Goal: Complete application form: Complete application form

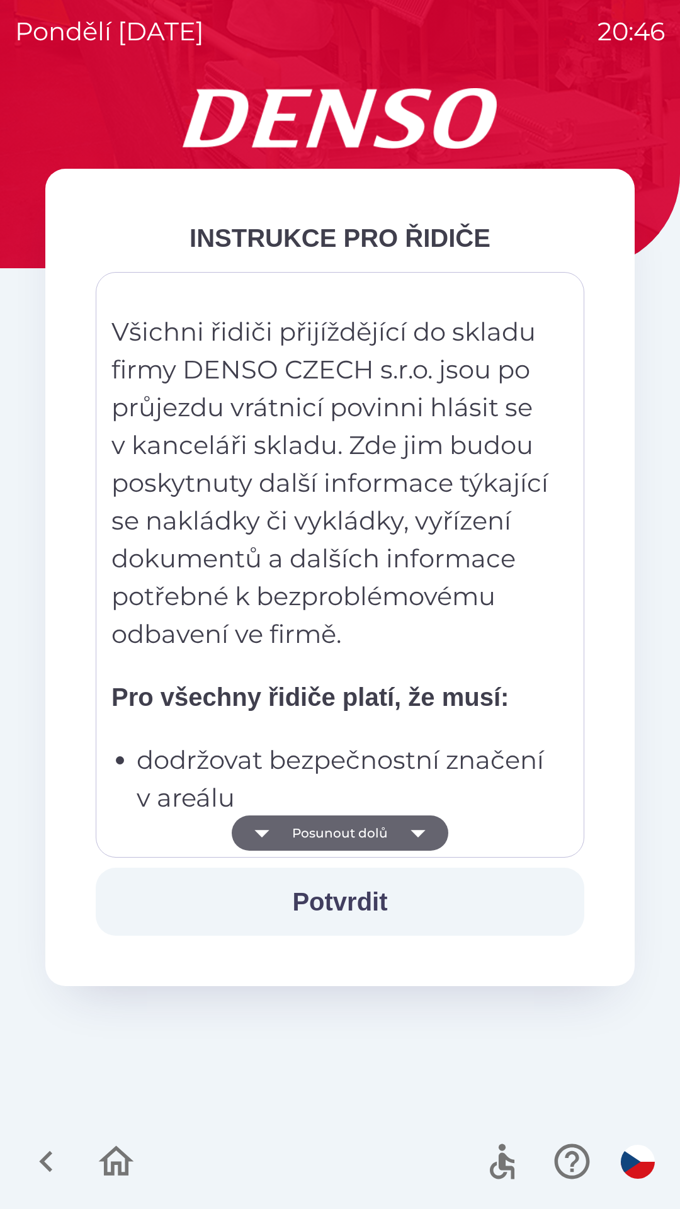
click at [372, 840] on button "Posunout dolů" at bounding box center [340, 833] width 217 height 35
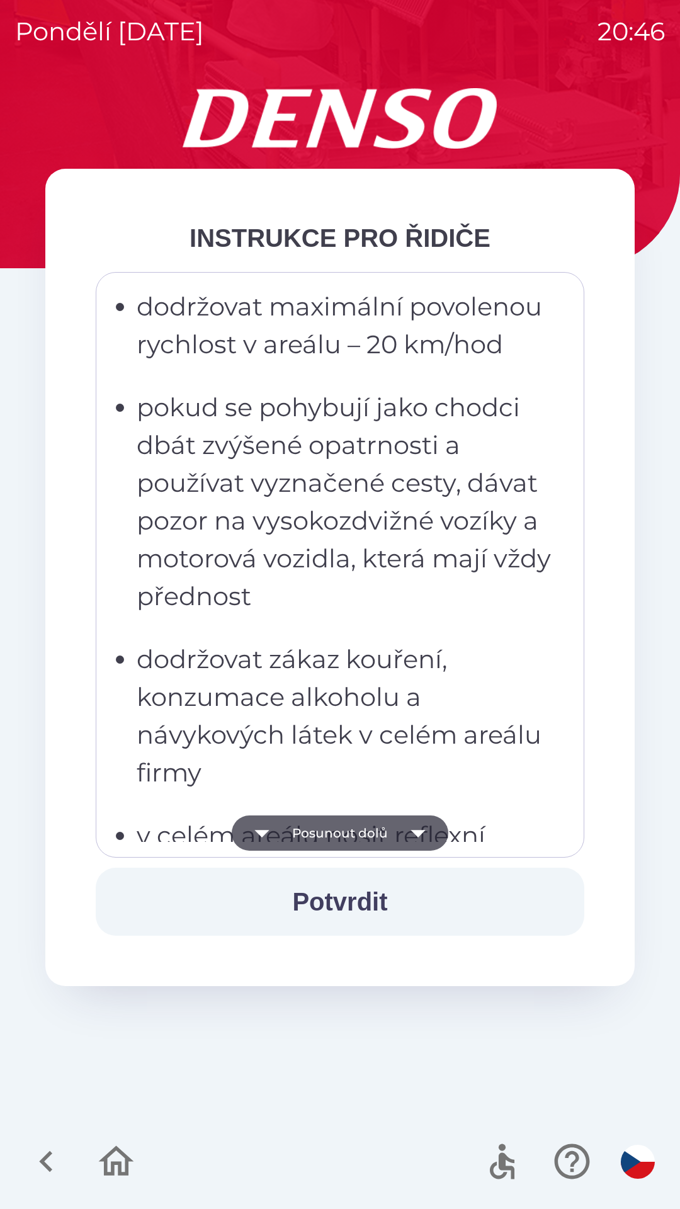
click at [377, 827] on button "Posunout dolů" at bounding box center [340, 833] width 217 height 35
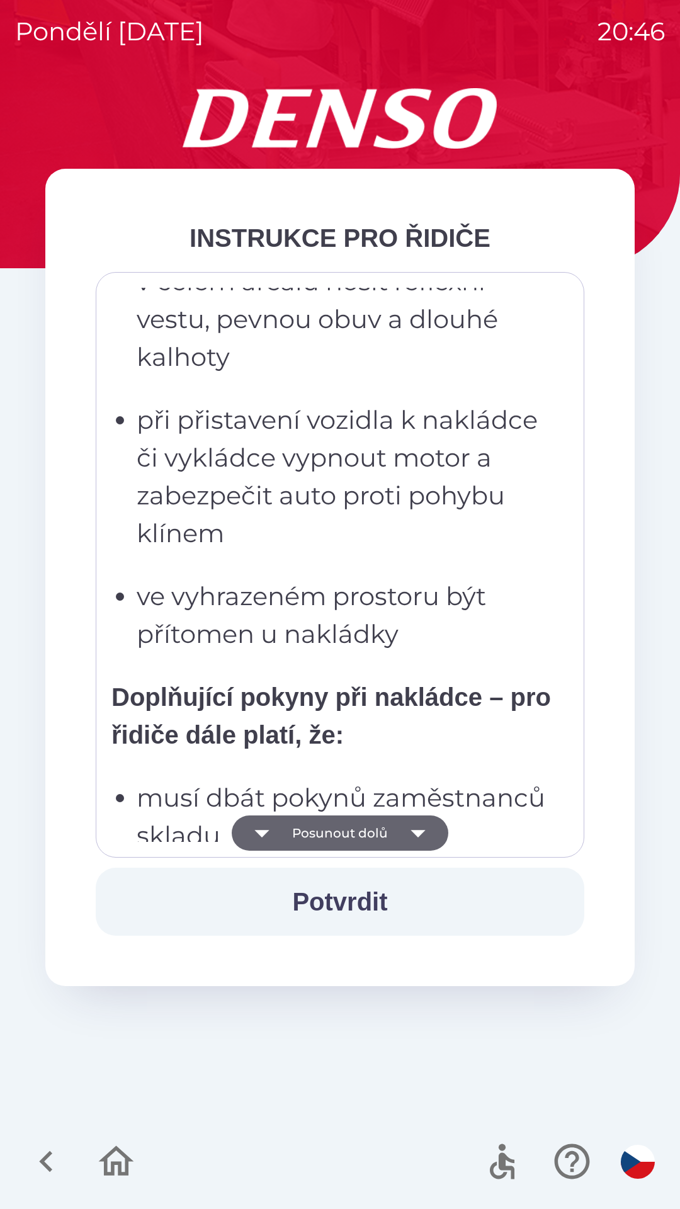
click at [375, 833] on button "Posunout dolů" at bounding box center [340, 833] width 217 height 35
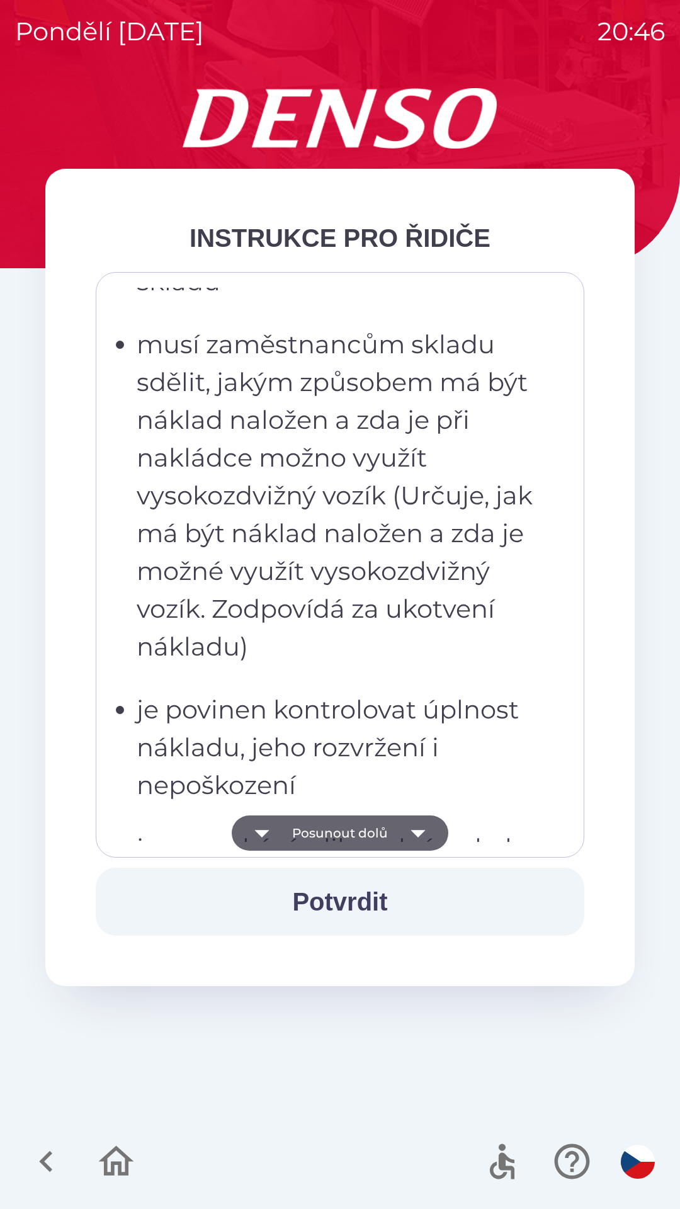
click at [377, 829] on button "Posunout dolů" at bounding box center [340, 833] width 217 height 35
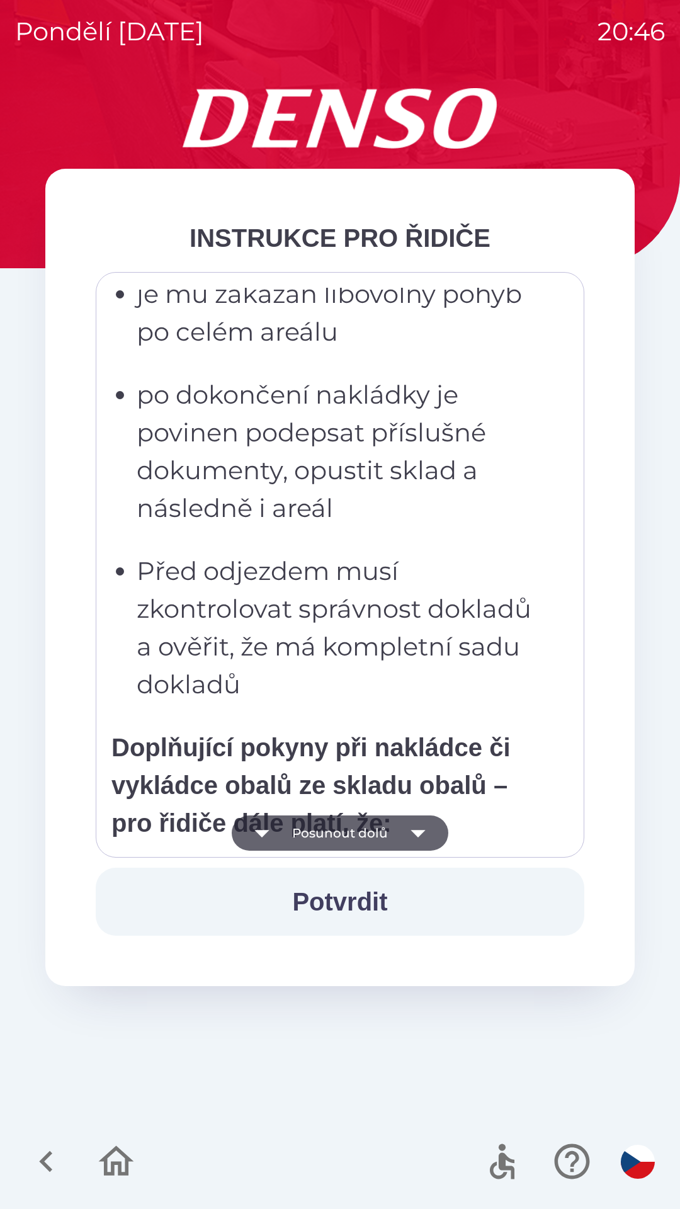
click at [372, 830] on button "Posunout dolů" at bounding box center [340, 833] width 217 height 35
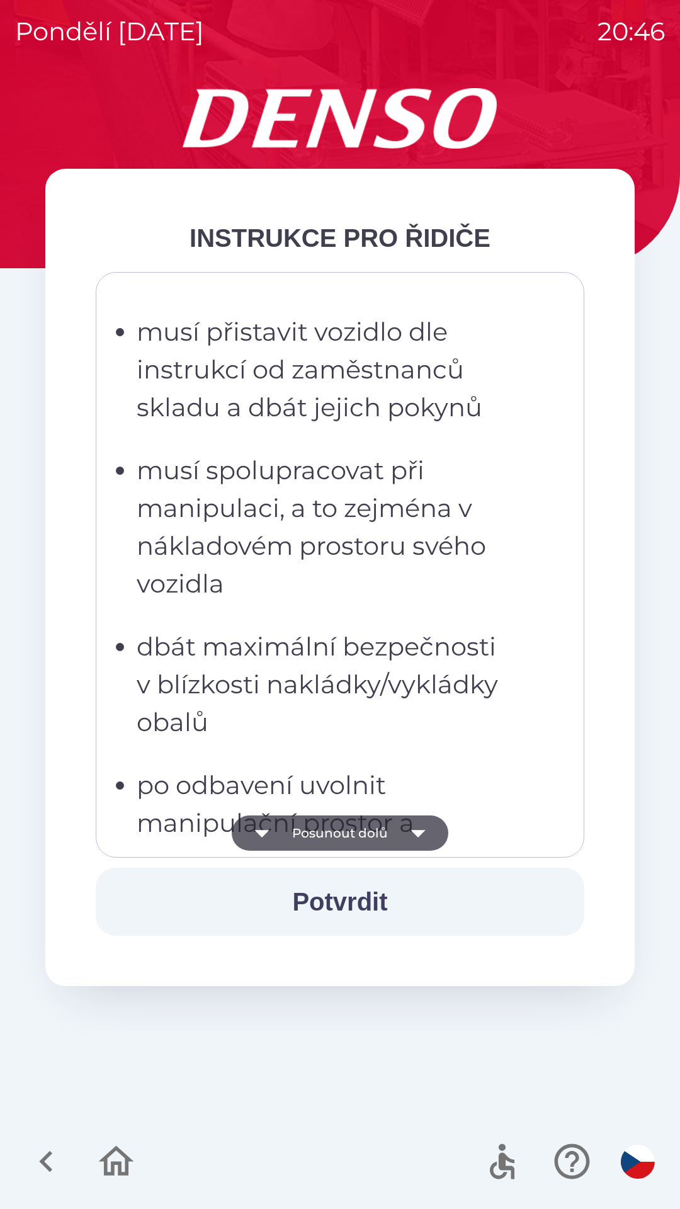
click at [380, 838] on button "Posunout dolů" at bounding box center [340, 833] width 217 height 35
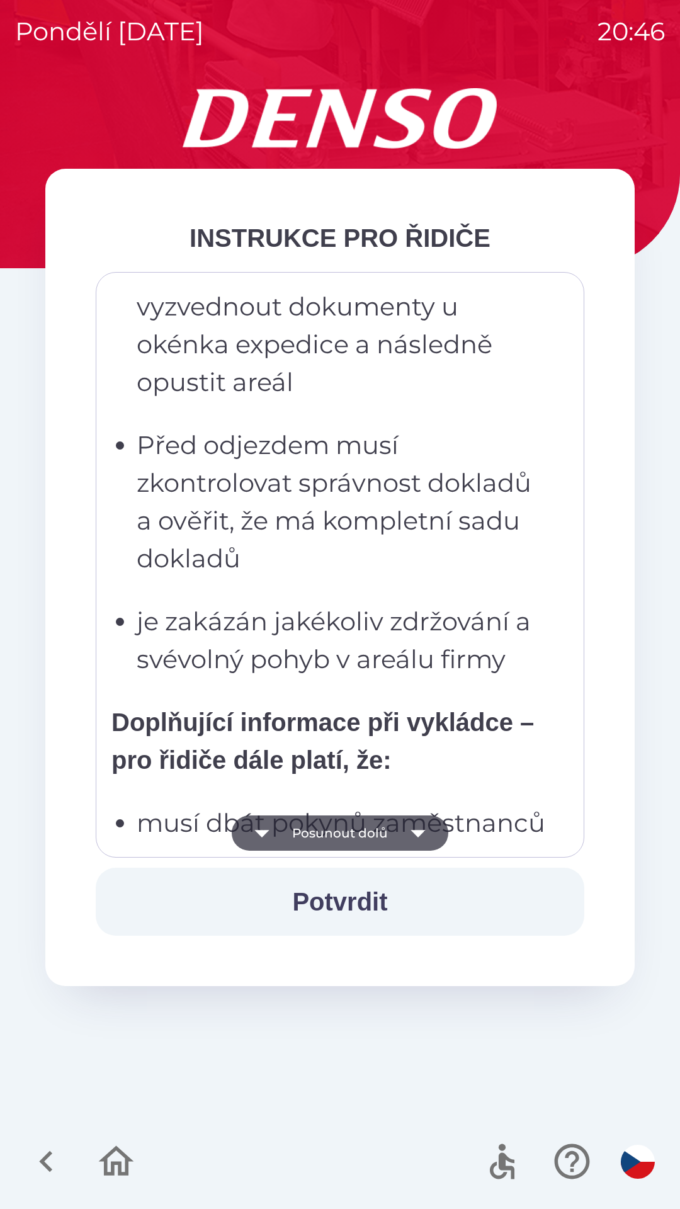
click at [379, 834] on button "Posunout dolů" at bounding box center [340, 833] width 217 height 35
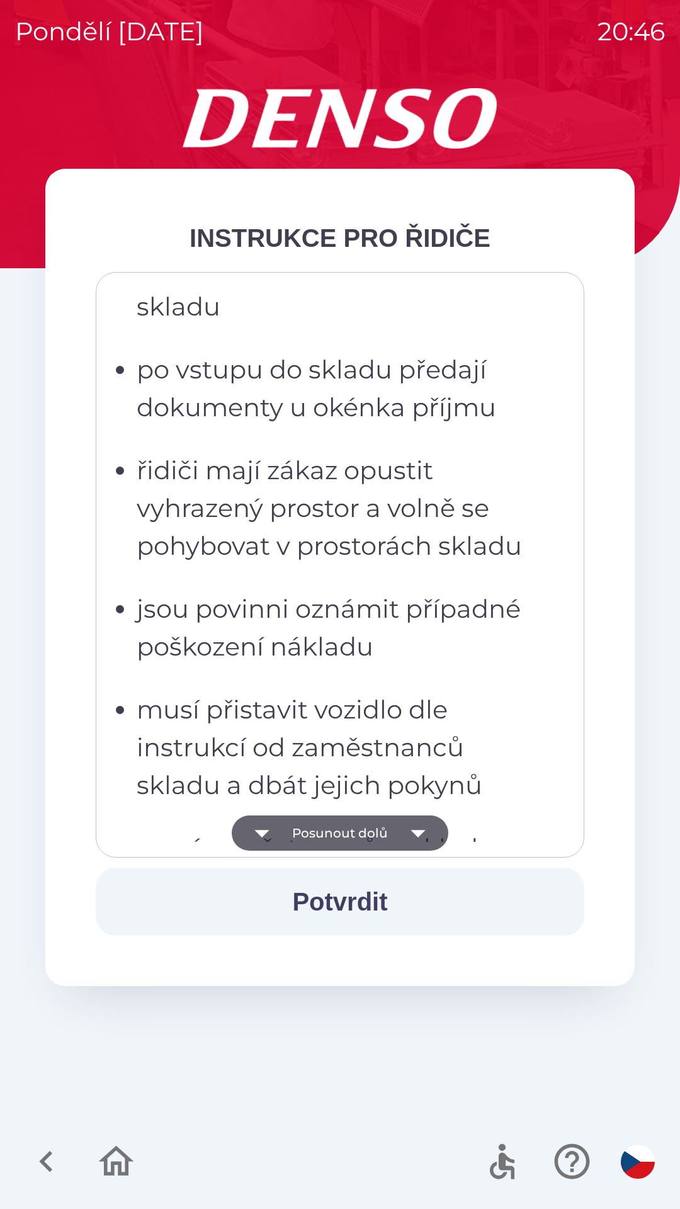
click at [382, 829] on button "Posunout dolů" at bounding box center [340, 833] width 217 height 35
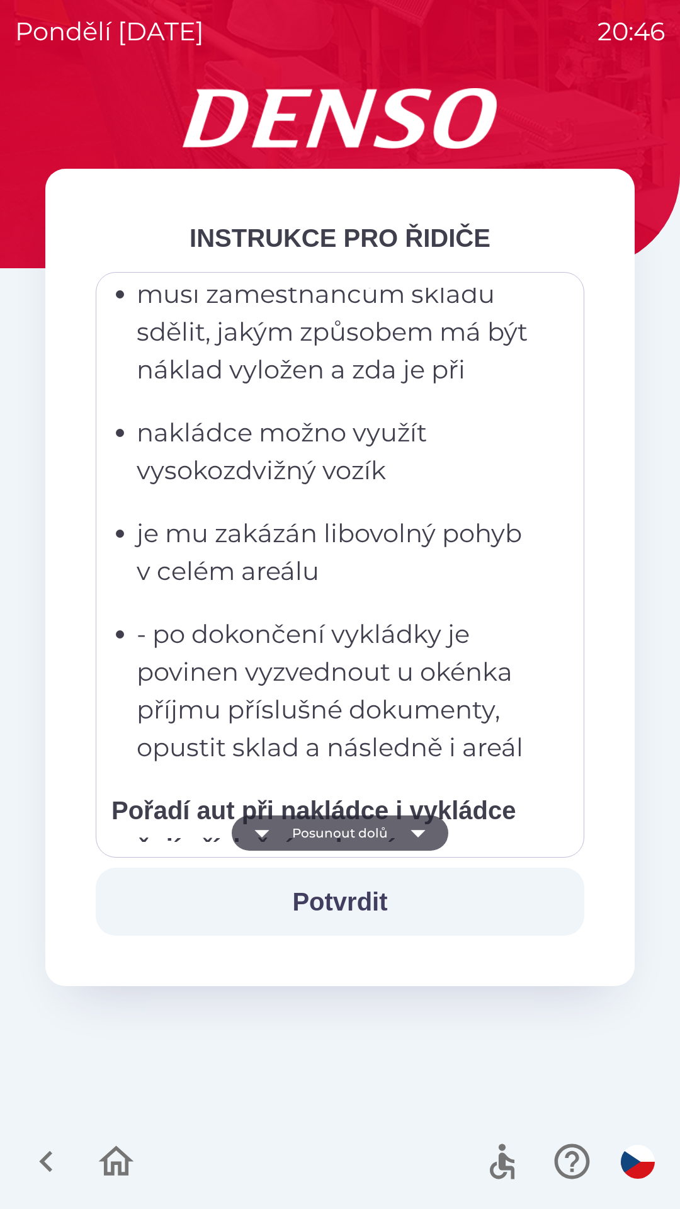
click at [378, 836] on button "Posunout dolů" at bounding box center [340, 833] width 217 height 35
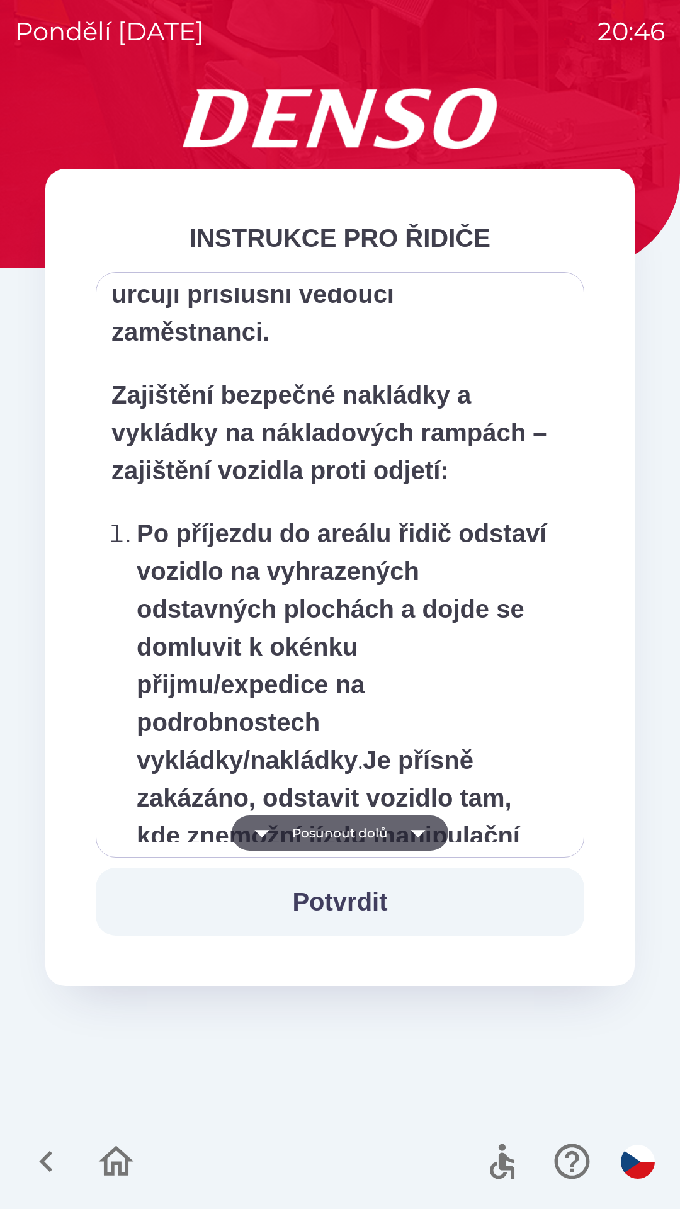
click at [382, 836] on button "Posunout dolů" at bounding box center [340, 833] width 217 height 35
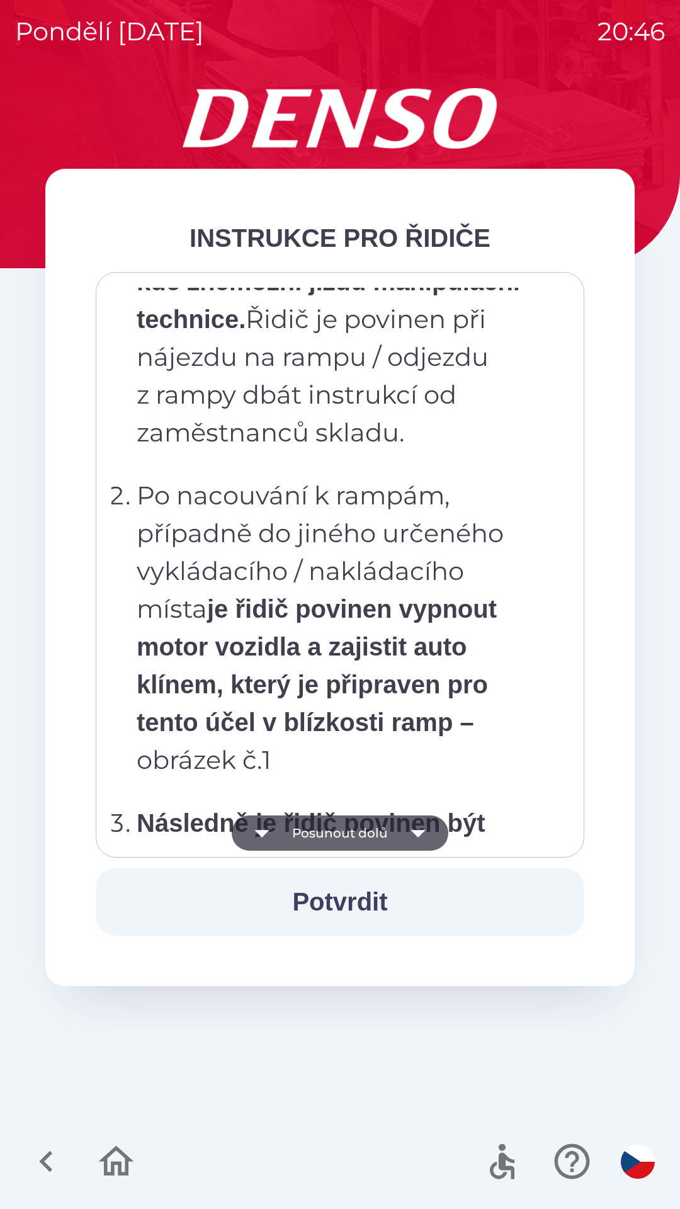
click at [343, 847] on button "Posunout dolů" at bounding box center [340, 833] width 217 height 35
click at [395, 833] on button "Posunout dolů" at bounding box center [340, 833] width 217 height 35
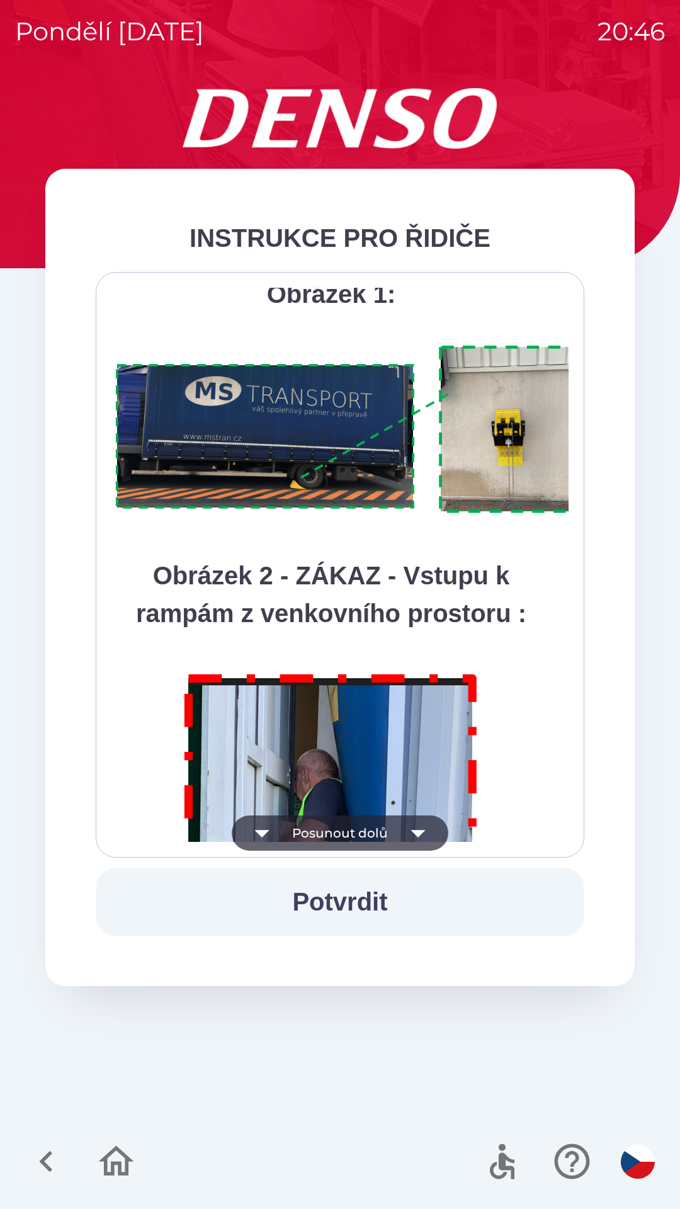
click at [391, 832] on button "Posunout dolů" at bounding box center [340, 833] width 217 height 35
click at [342, 832] on div "Všichni řidiči přijíždějící do skladu firmy DENSO CZECH s.r.o. jsou po průjezdu…" at bounding box center [339, 565] width 457 height 554
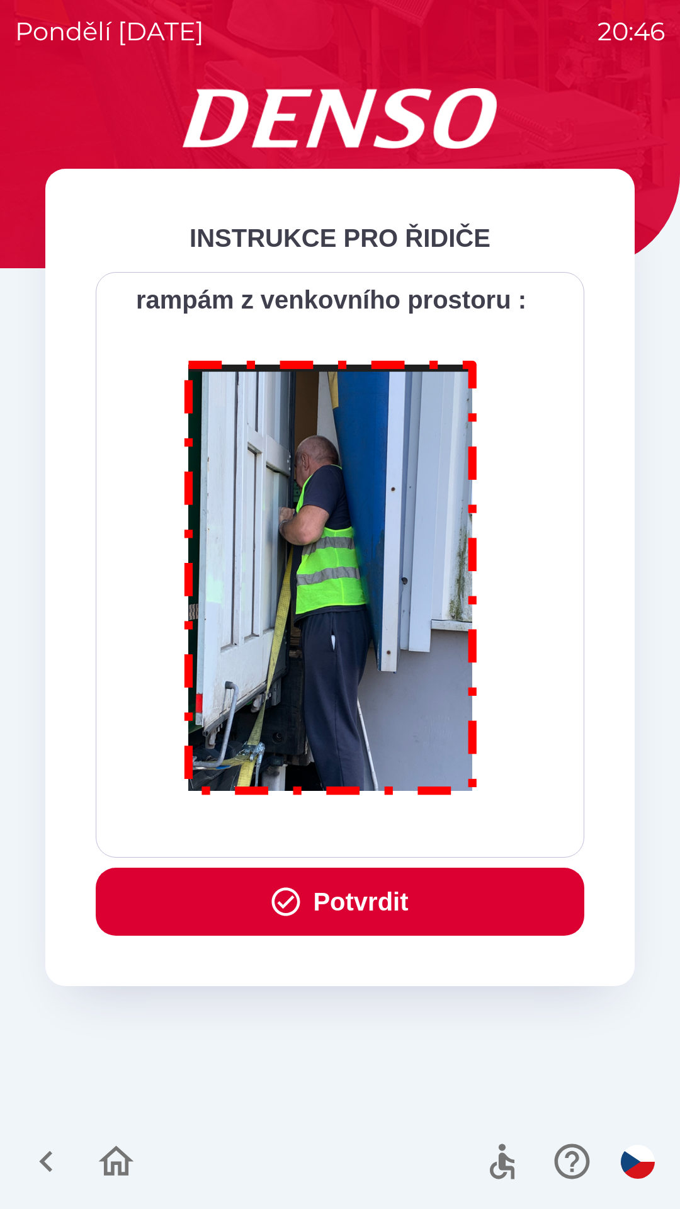
click at [379, 888] on button "Potvrdit" at bounding box center [340, 902] width 489 height 68
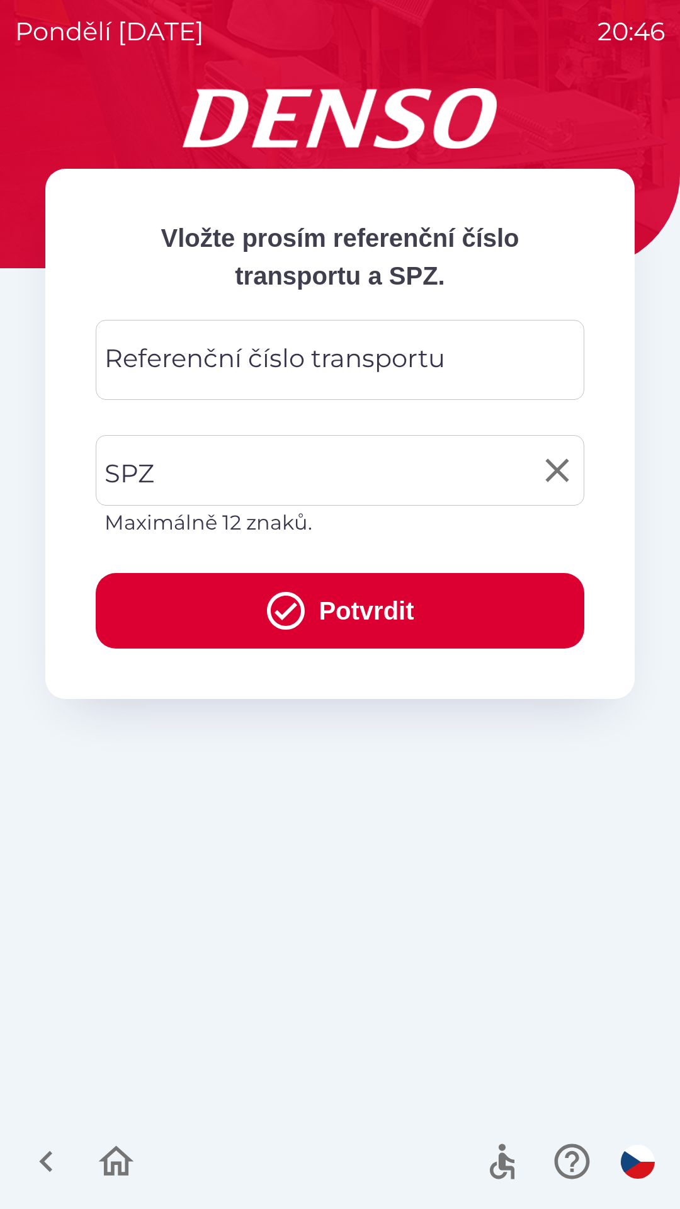
click at [254, 480] on input "SPZ" at bounding box center [330, 470] width 458 height 59
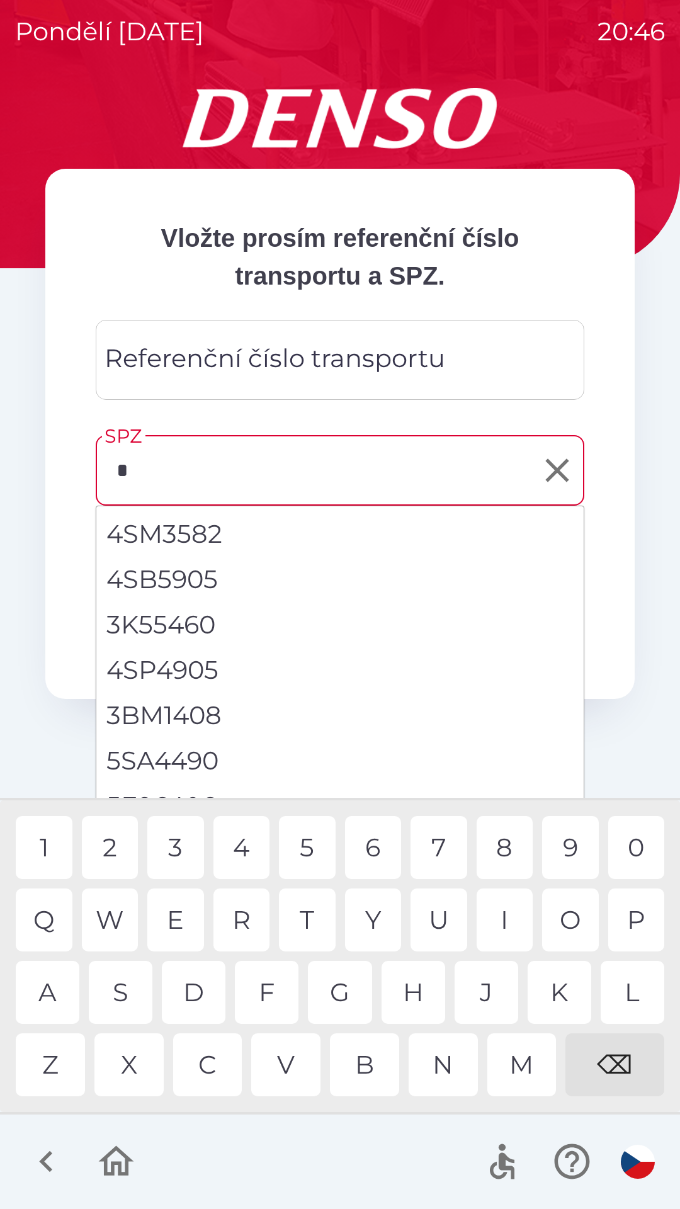
click at [239, 852] on div "4" at bounding box center [241, 847] width 57 height 63
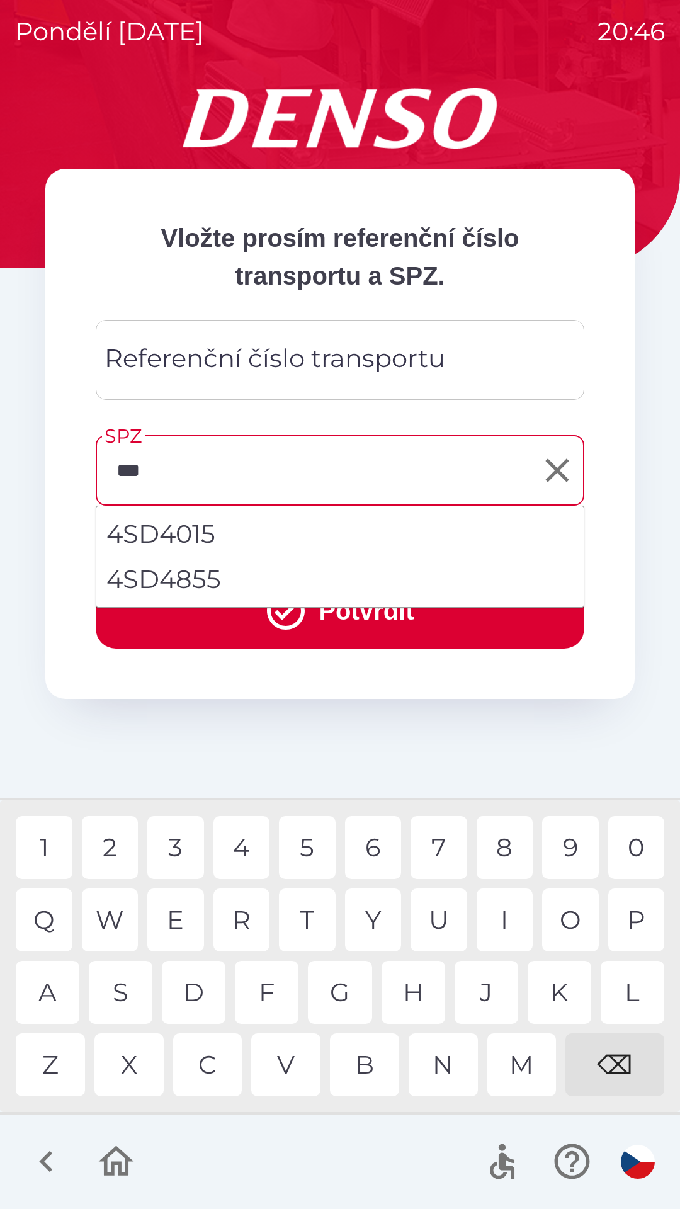
click at [220, 581] on li "4SD4855" at bounding box center [339, 579] width 487 height 45
type input "*******"
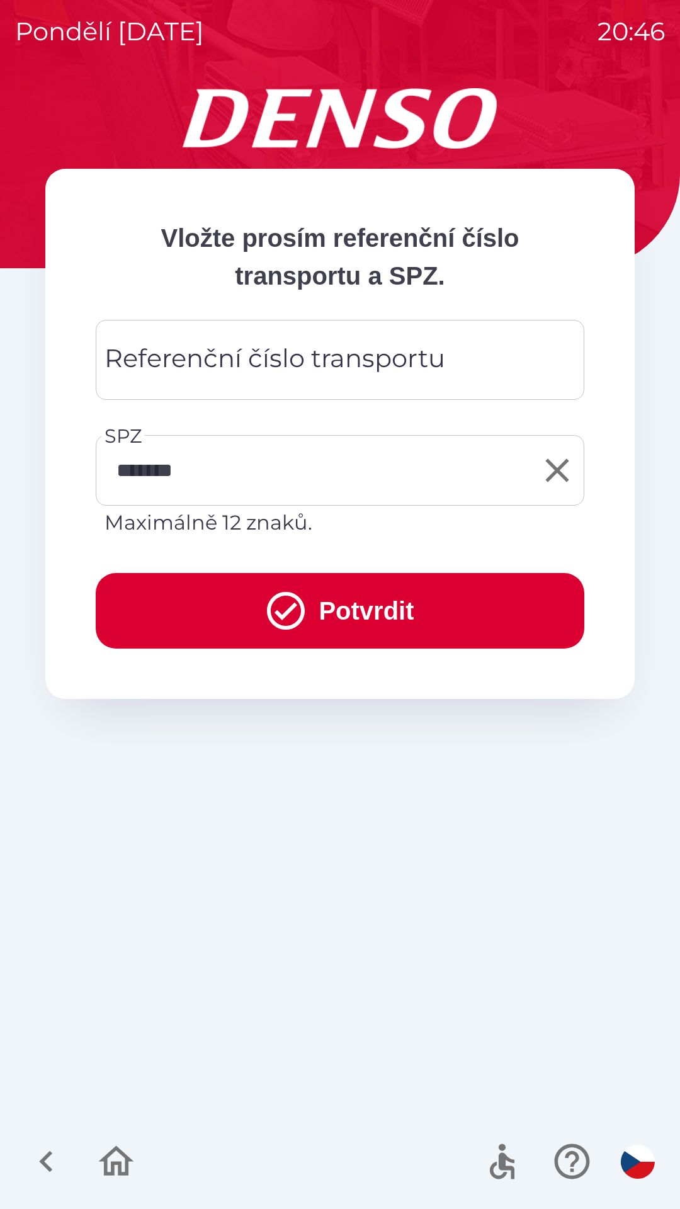
click at [291, 367] on div "Referenční číslo transportu Referenční číslo transportu" at bounding box center [340, 360] width 489 height 80
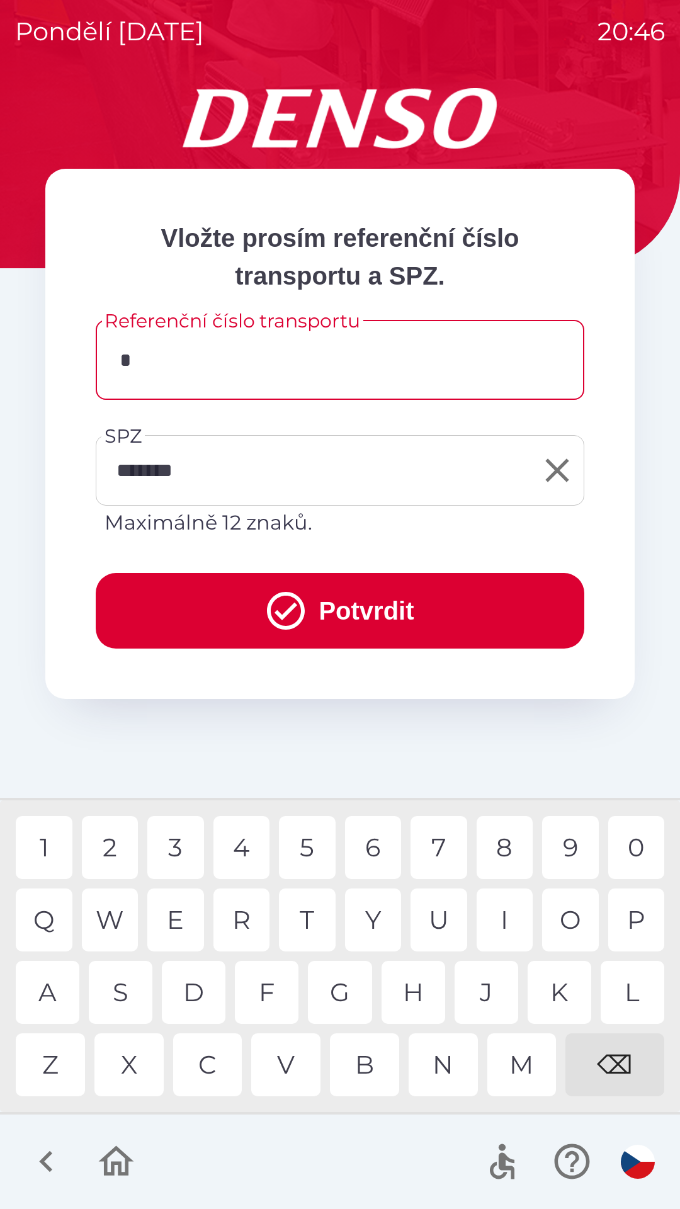
click at [203, 1072] on div "C" at bounding box center [207, 1064] width 69 height 63
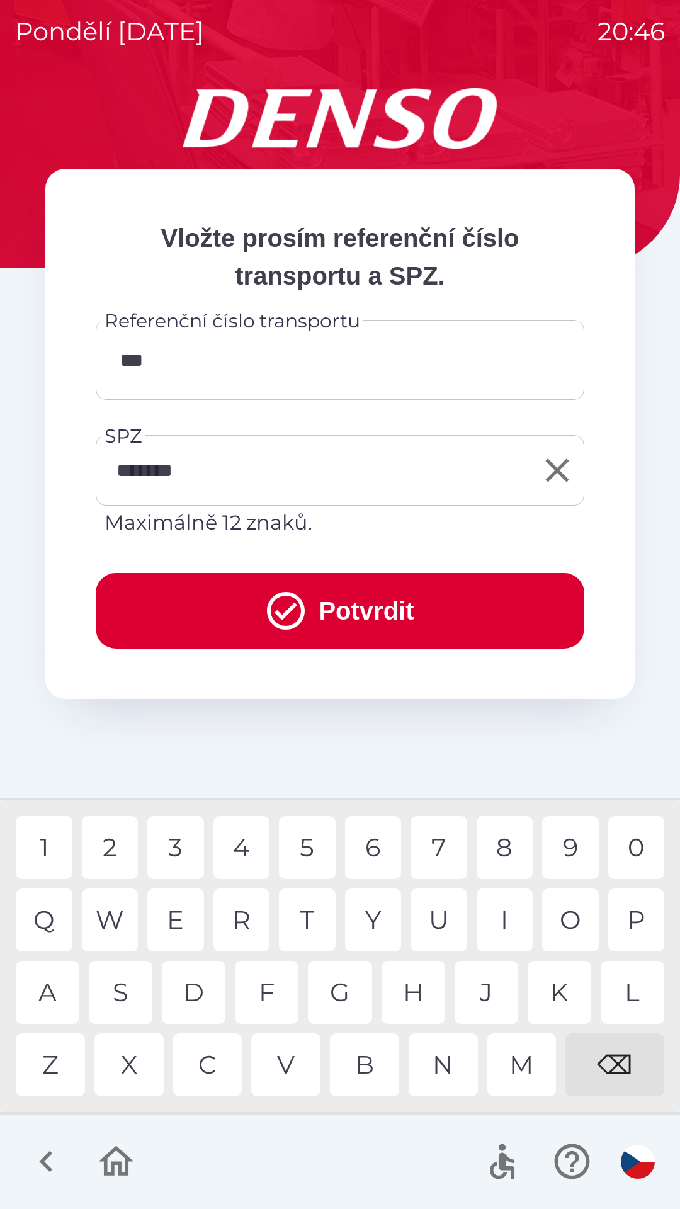
click at [372, 1066] on div "B" at bounding box center [364, 1064] width 69 height 63
click at [182, 858] on div "3" at bounding box center [175, 847] width 57 height 63
click at [114, 923] on div "W" at bounding box center [110, 920] width 57 height 63
click at [179, 853] on div "3" at bounding box center [175, 847] width 57 height 63
type input "*********"
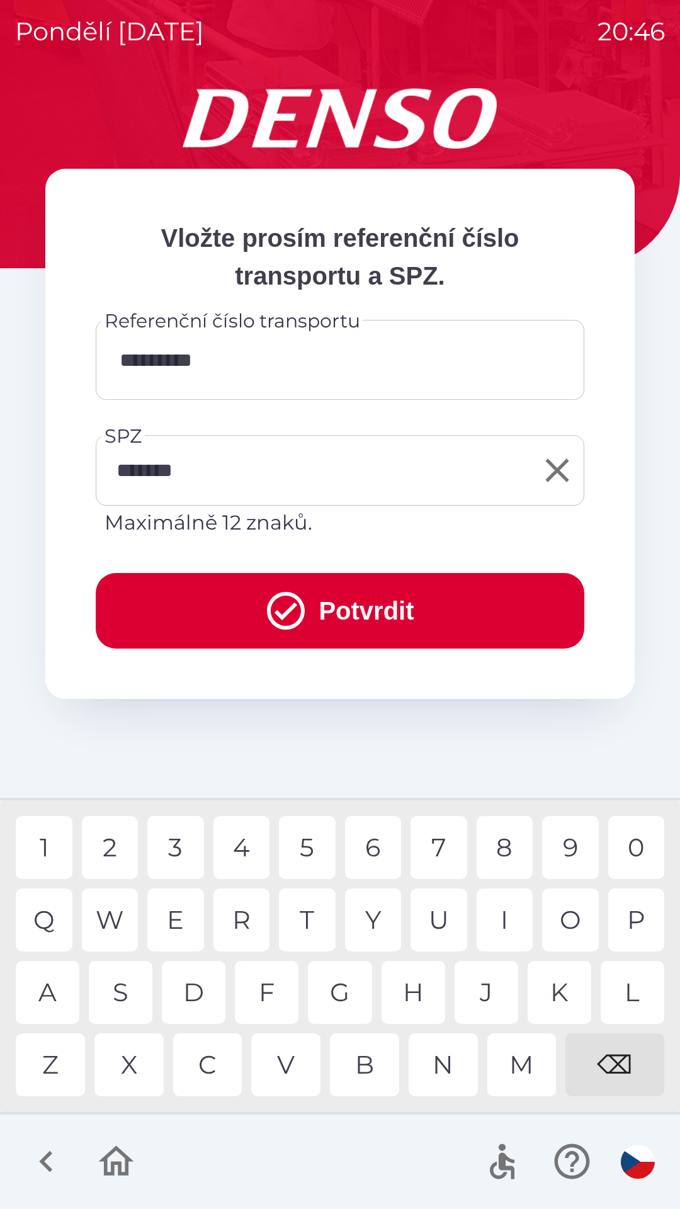
click at [504, 853] on div "8" at bounding box center [505, 847] width 57 height 63
click at [402, 624] on button "Potvrdit" at bounding box center [340, 611] width 489 height 76
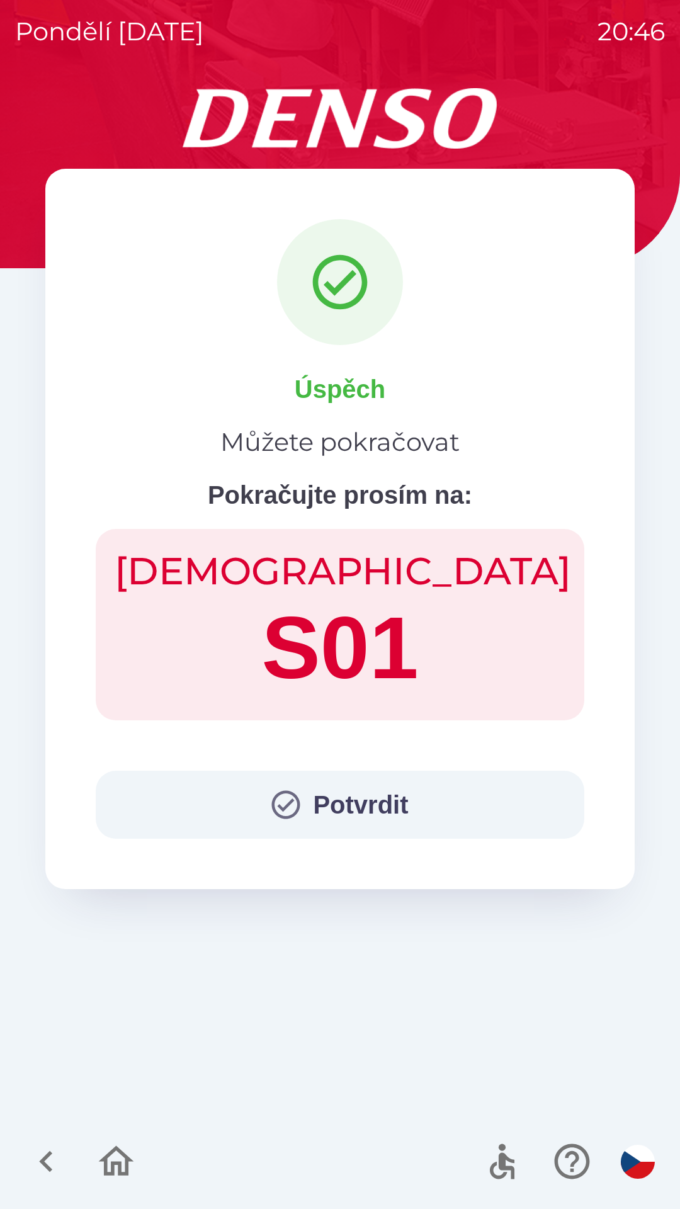
click at [423, 801] on button "Potvrdit" at bounding box center [340, 805] width 489 height 68
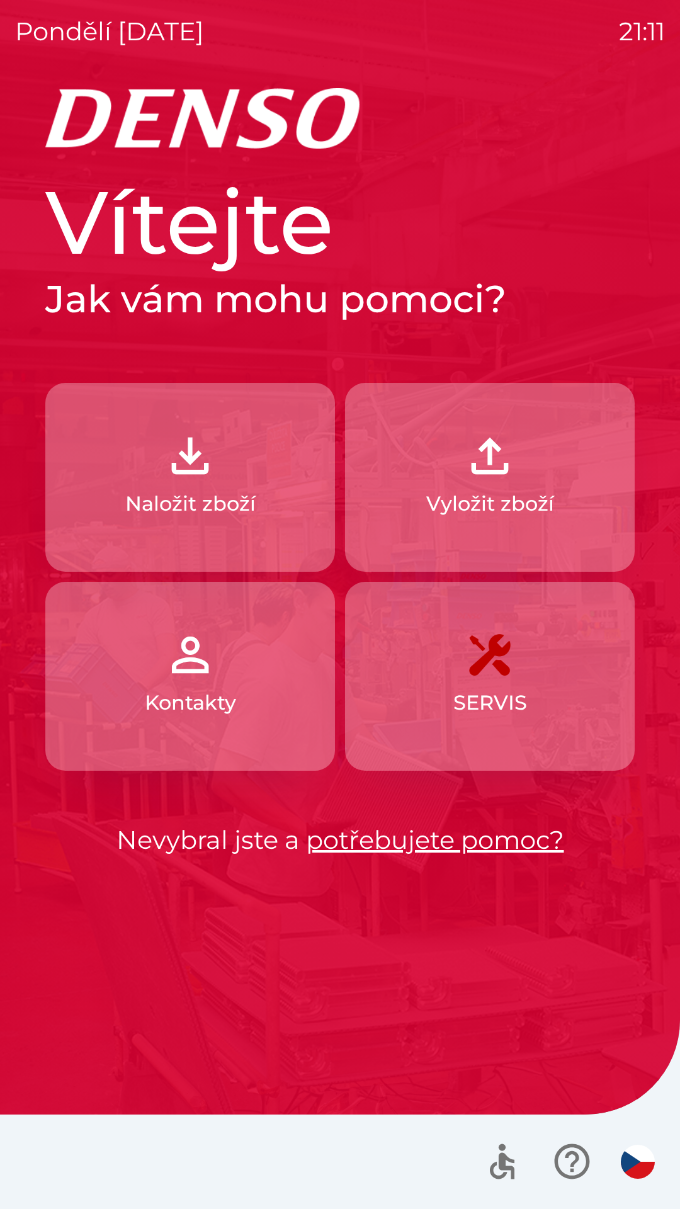
click at [189, 490] on p "Naložit zboží" at bounding box center [190, 504] width 130 height 30
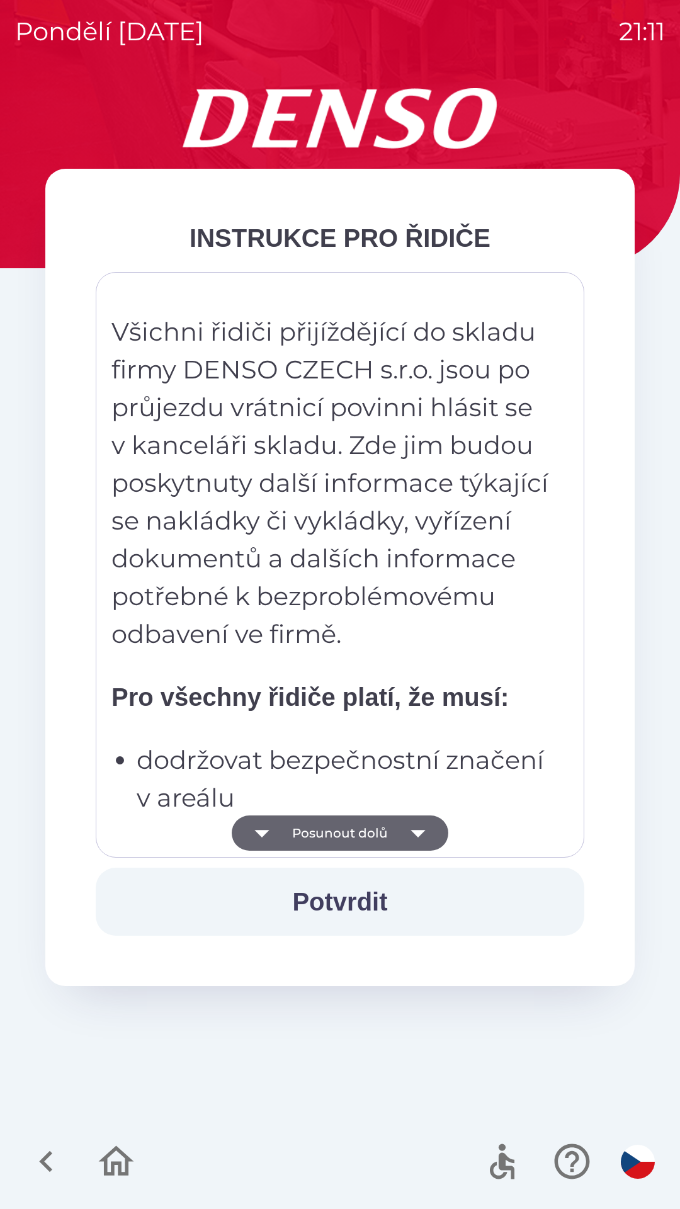
click at [375, 831] on button "Posunout dolů" at bounding box center [340, 833] width 217 height 35
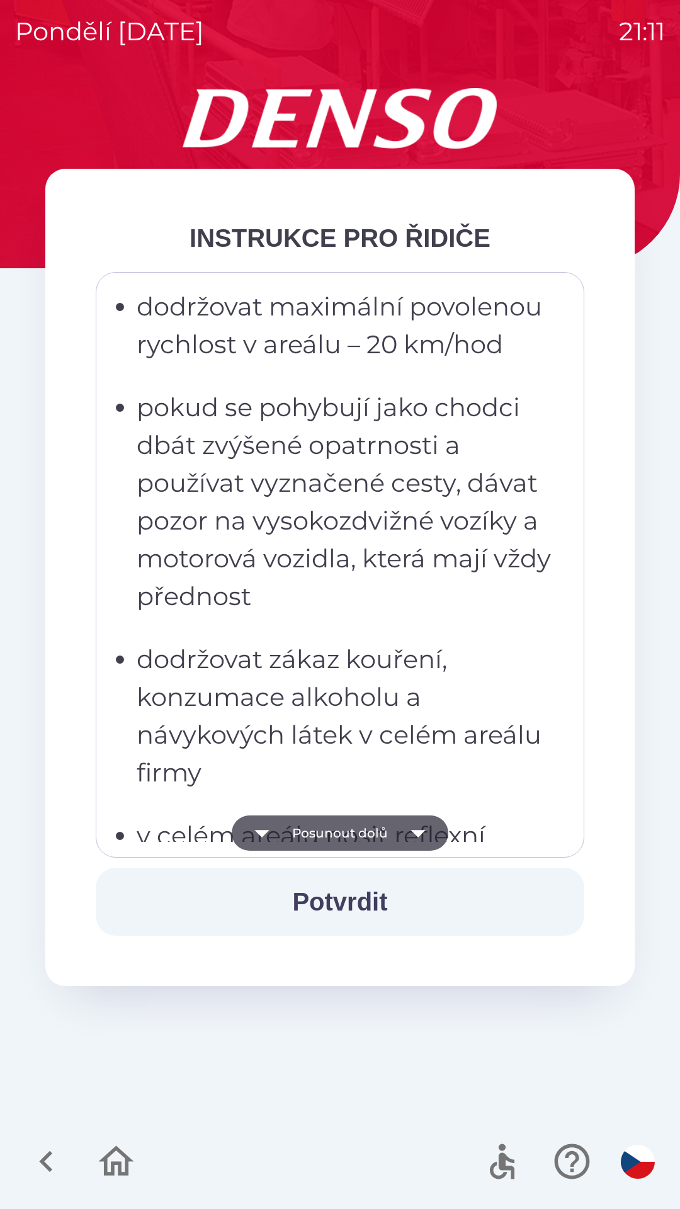
click at [373, 836] on button "Posunout dolů" at bounding box center [340, 833] width 217 height 35
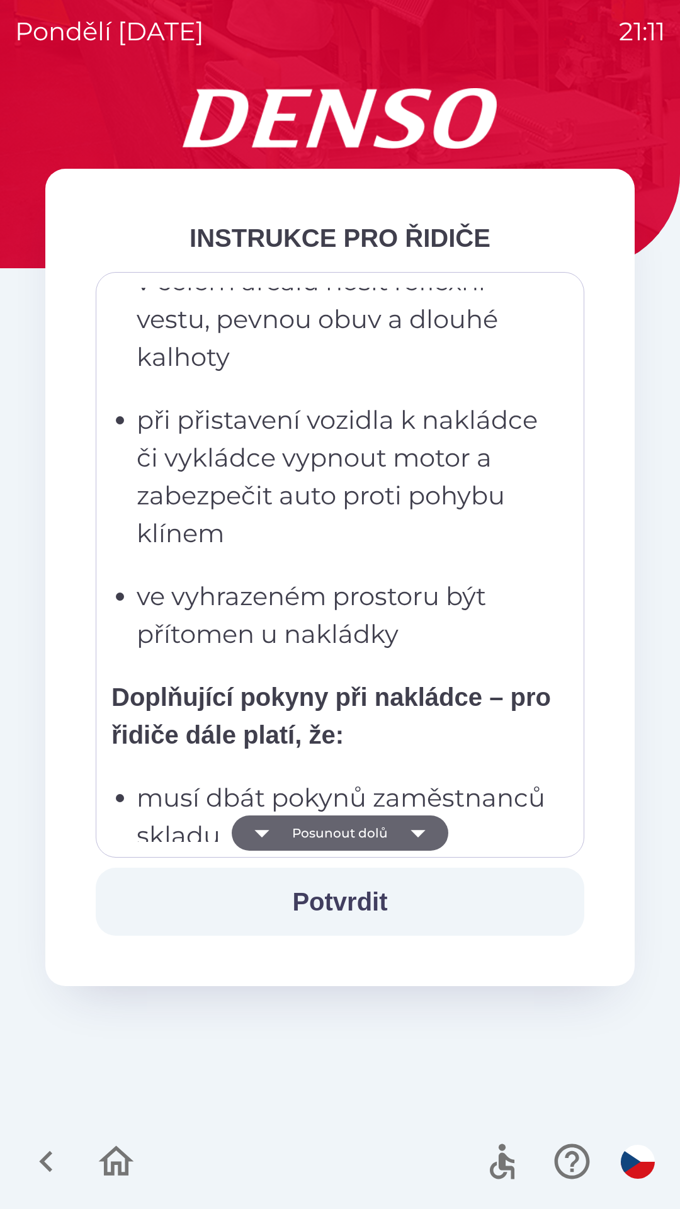
click at [390, 827] on button "Posunout dolů" at bounding box center [340, 833] width 217 height 35
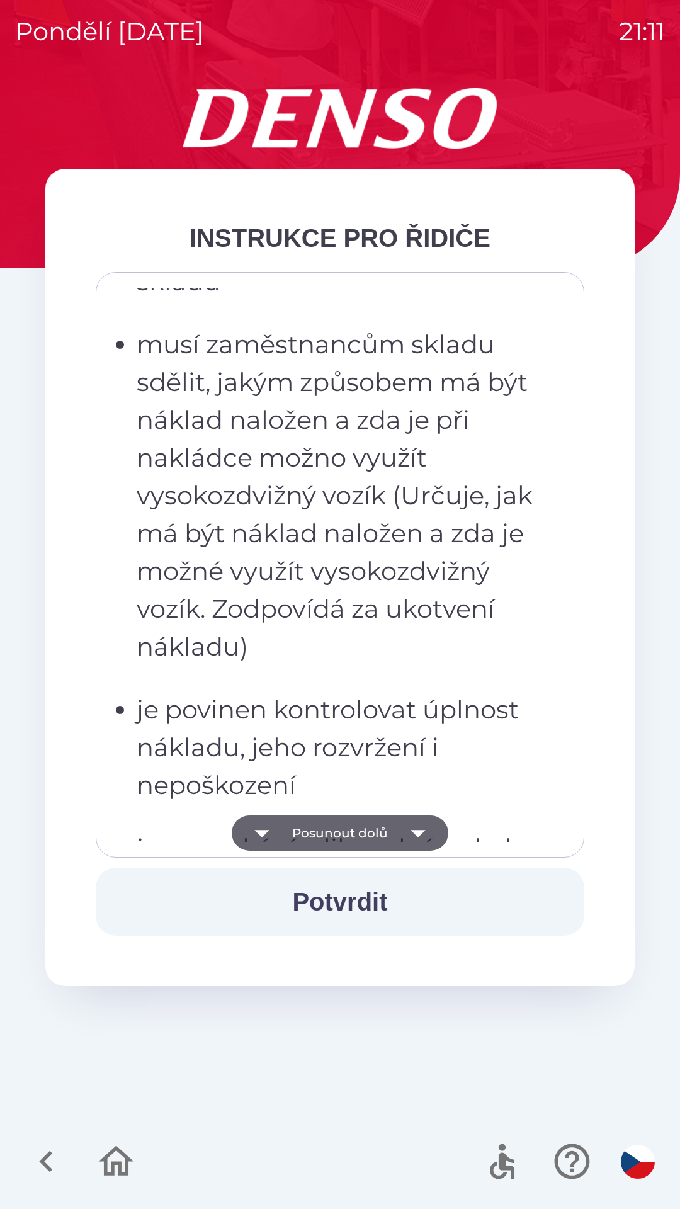
click at [401, 834] on icon "button" at bounding box center [418, 833] width 35 height 35
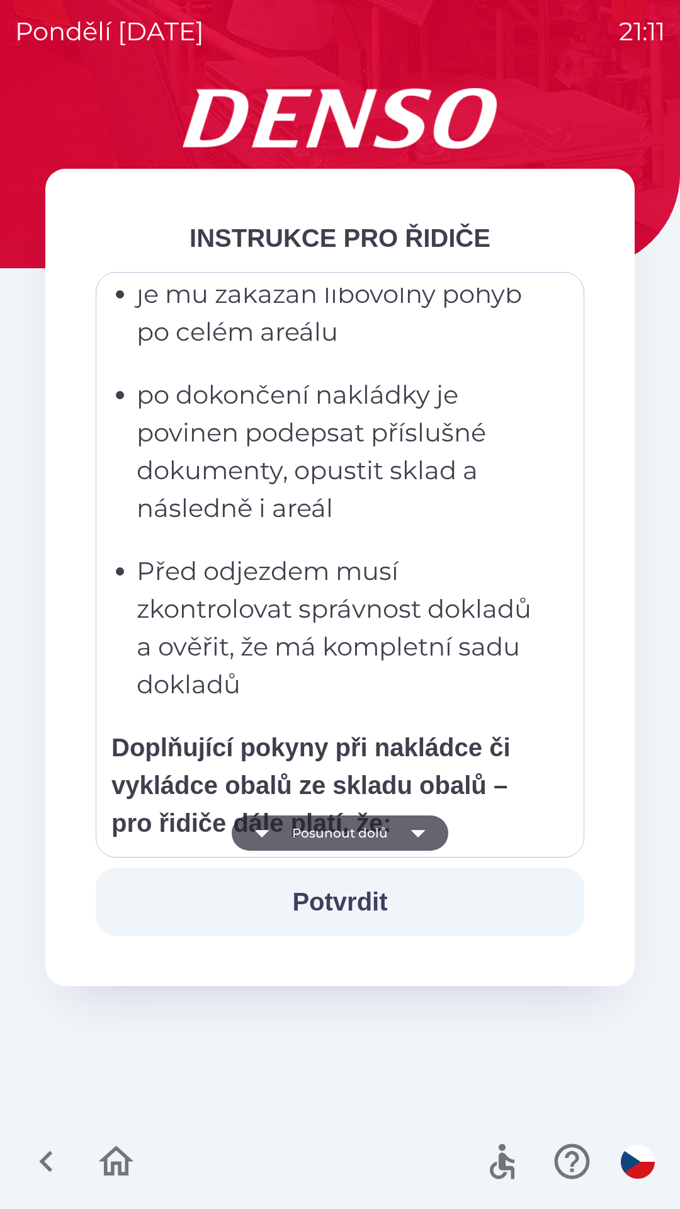
click at [415, 831] on icon "button" at bounding box center [418, 834] width 14 height 8
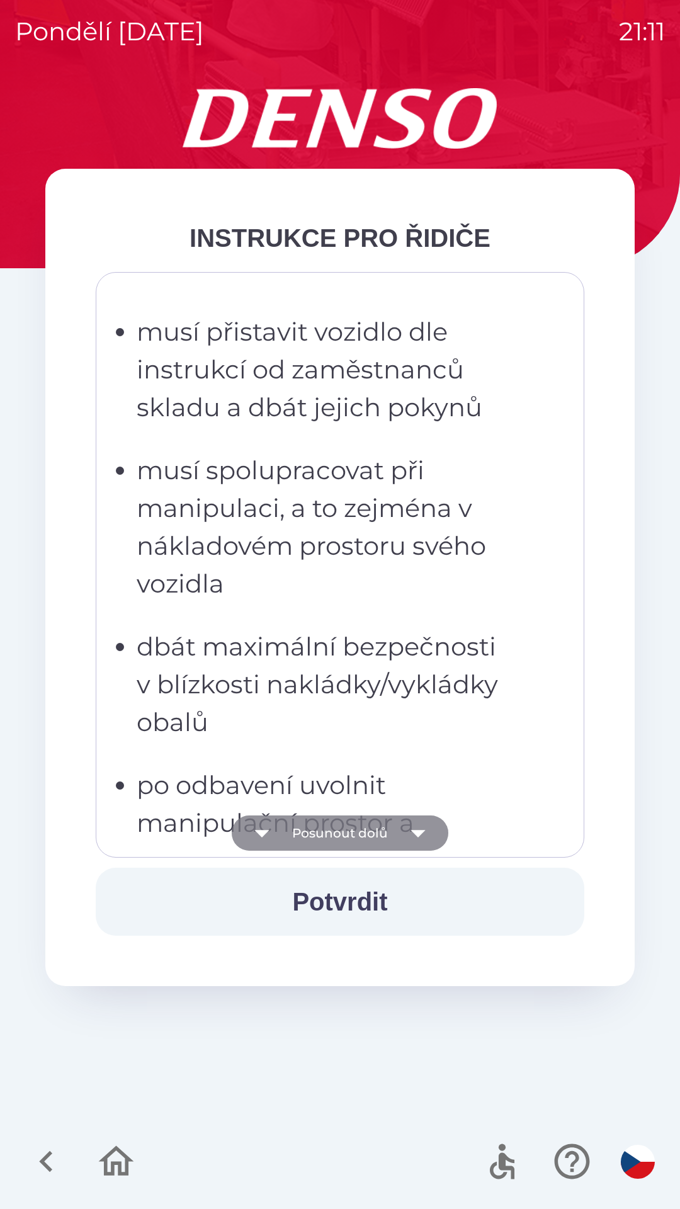
click at [418, 826] on icon "button" at bounding box center [418, 833] width 35 height 35
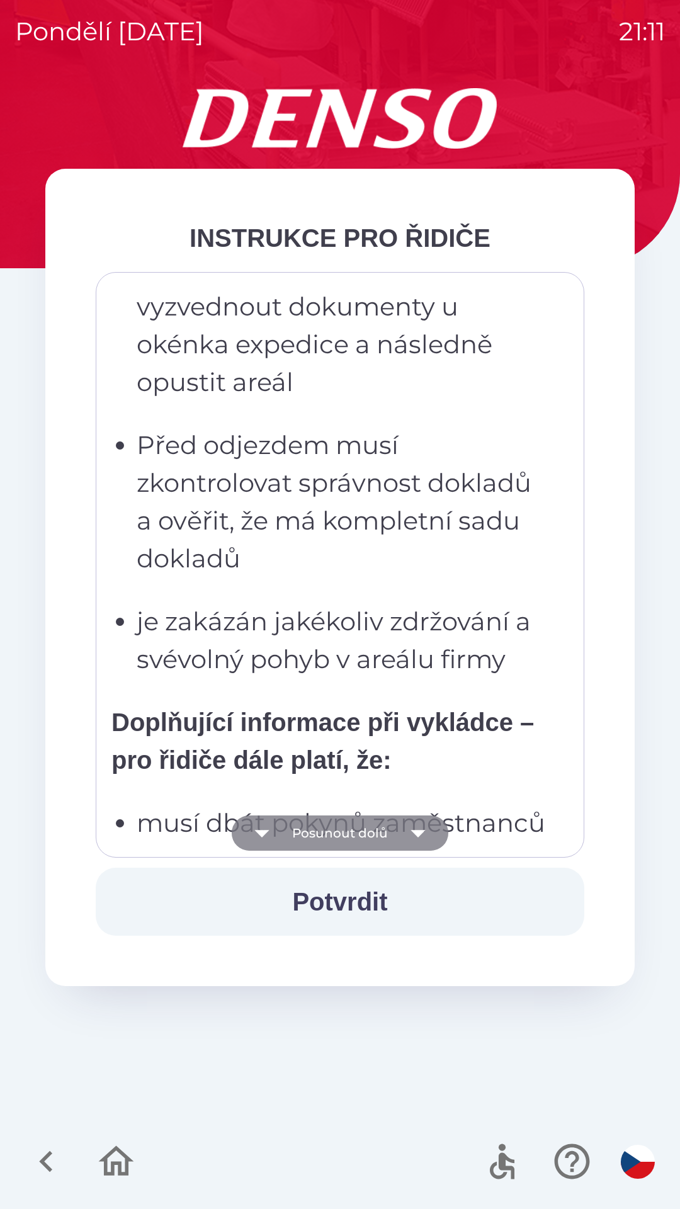
click at [406, 846] on icon "button" at bounding box center [418, 833] width 35 height 35
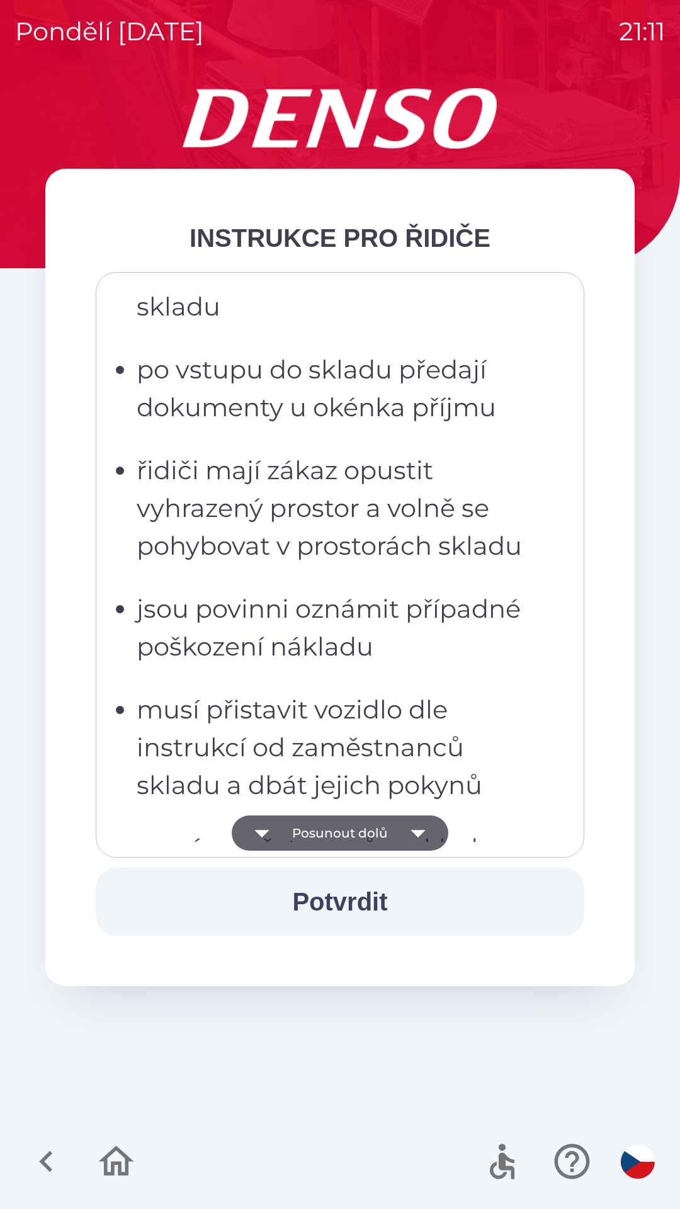
click at [409, 836] on icon "button" at bounding box center [418, 833] width 35 height 35
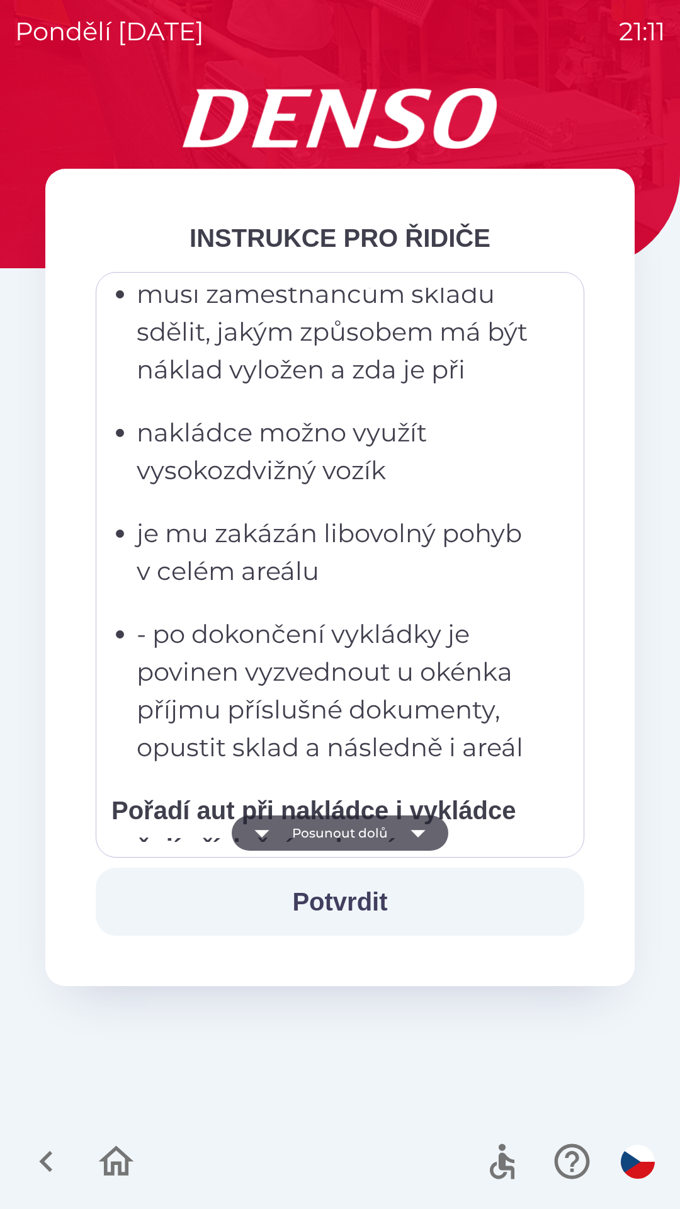
click at [416, 833] on icon "button" at bounding box center [418, 834] width 14 height 8
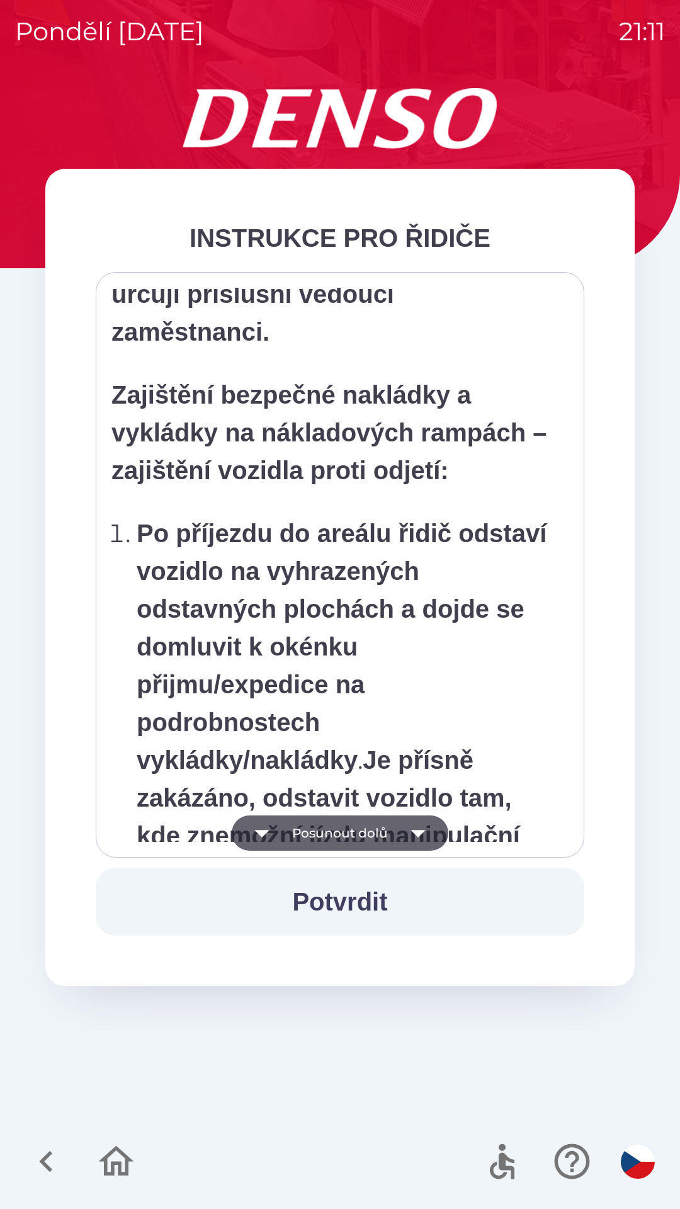
click at [406, 825] on icon "button" at bounding box center [418, 833] width 35 height 35
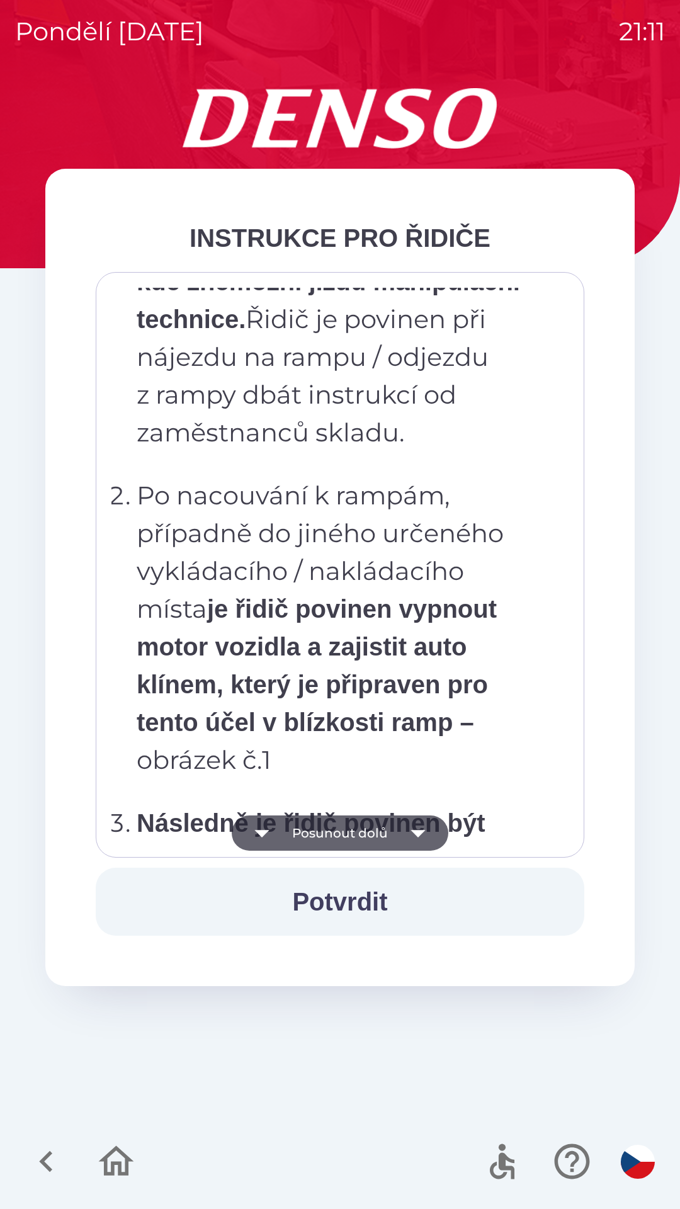
click at [401, 831] on icon "button" at bounding box center [418, 833] width 35 height 35
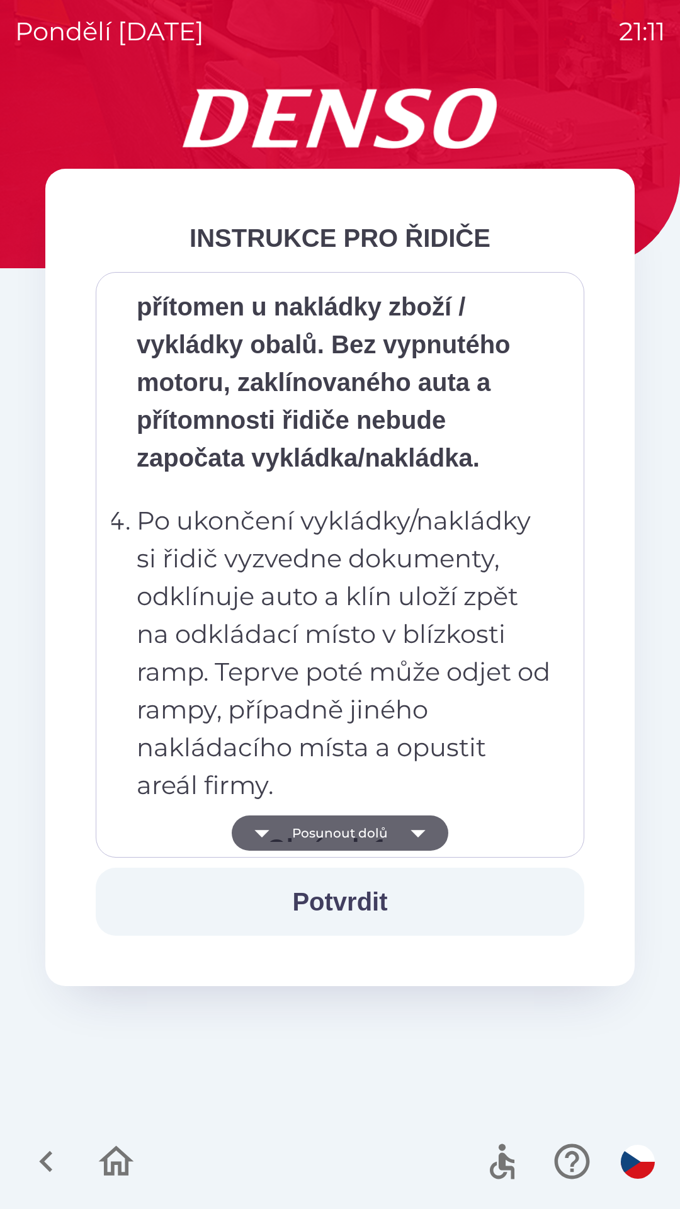
click at [402, 821] on icon "button" at bounding box center [418, 833] width 35 height 35
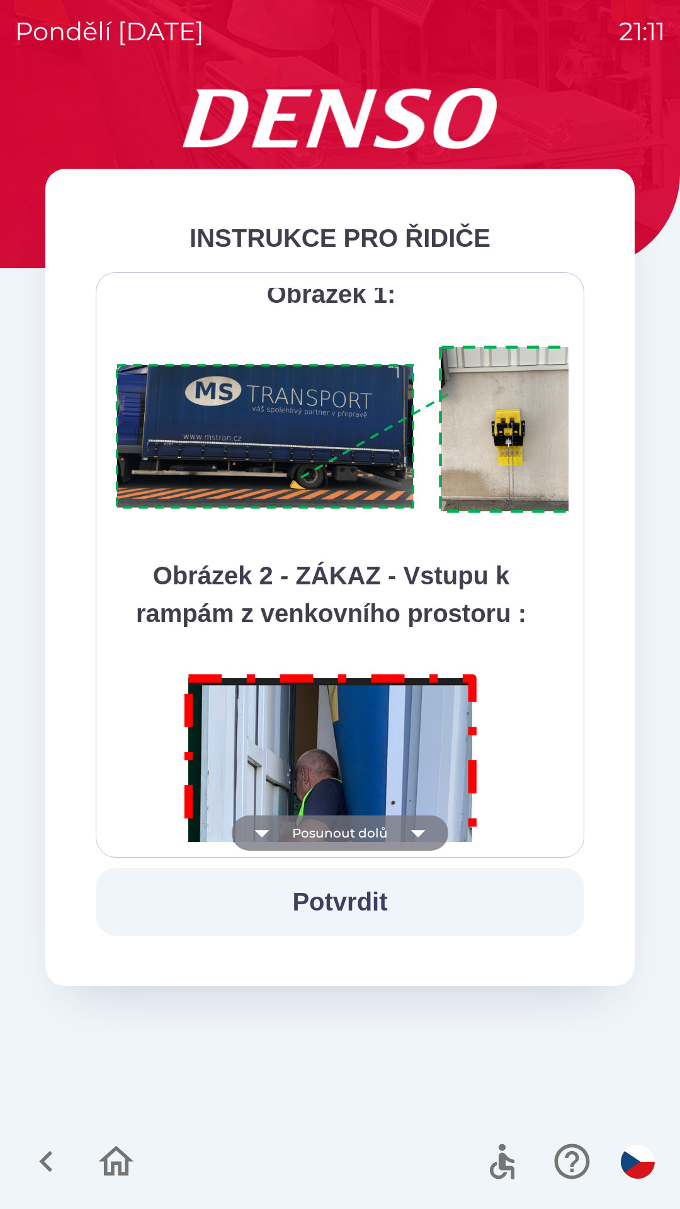
click at [411, 827] on icon "button" at bounding box center [418, 833] width 35 height 35
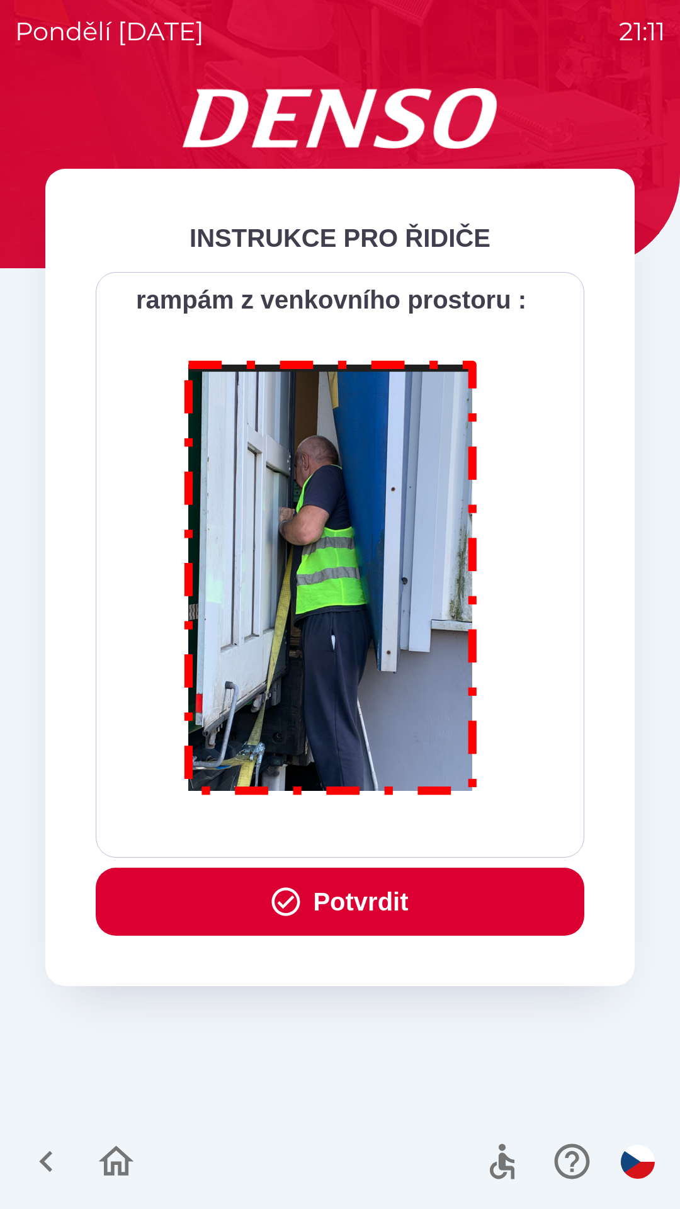
click at [405, 843] on div "Všichni řidiči přijíždějící do skladu firmy DENSO CZECH s.r.o. jsou po průjezdu…" at bounding box center [340, 565] width 489 height 586
click at [387, 835] on div "Všichni řidiči přijíždějící do skladu firmy DENSO CZECH s.r.o. jsou po průjezdu…" at bounding box center [339, 565] width 457 height 554
click at [394, 919] on button "Potvrdit" at bounding box center [340, 902] width 489 height 68
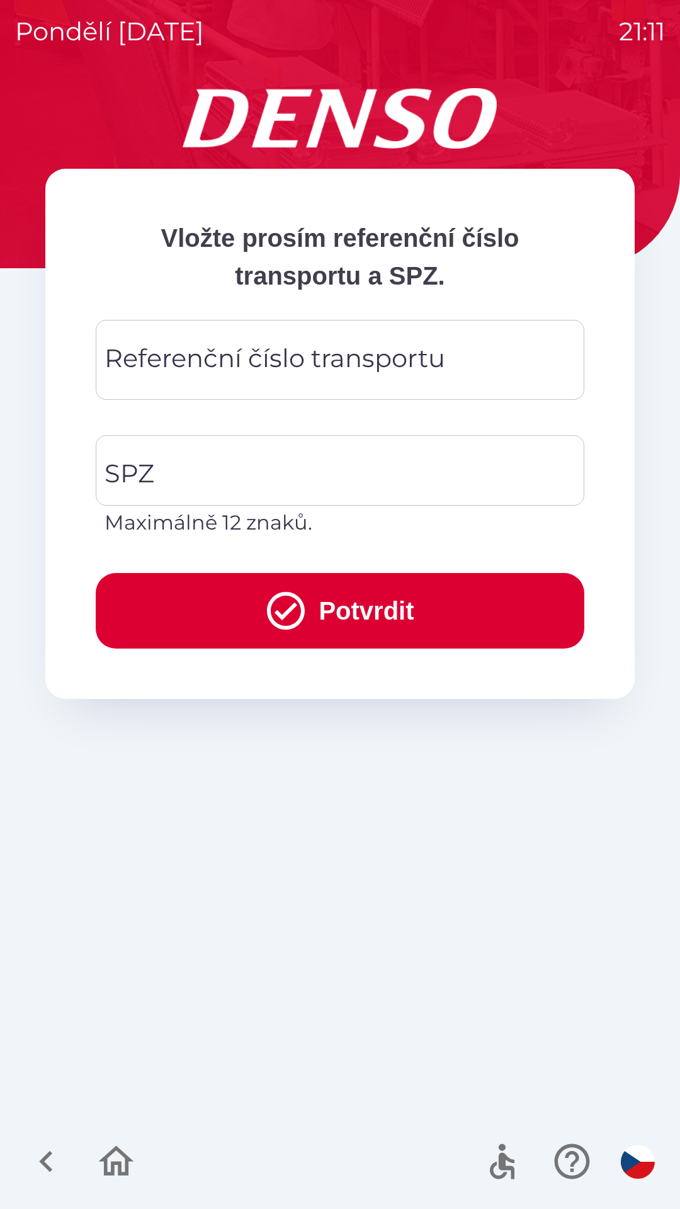
click at [386, 897] on div "Vložte prosím referenční číslo transportu a SPZ. Referenční číslo transportu Re…" at bounding box center [340, 648] width 650 height 1121
click at [377, 916] on div "Vložte prosím referenční číslo transportu a SPZ. Referenční číslo transportu Re…" at bounding box center [340, 648] width 650 height 1121
click at [361, 411] on div "Referenční číslo transportu Referenční číslo transportu" at bounding box center [340, 367] width 489 height 95
click at [370, 372] on div "Referenční číslo transportu Referenční číslo transportu" at bounding box center [340, 360] width 489 height 80
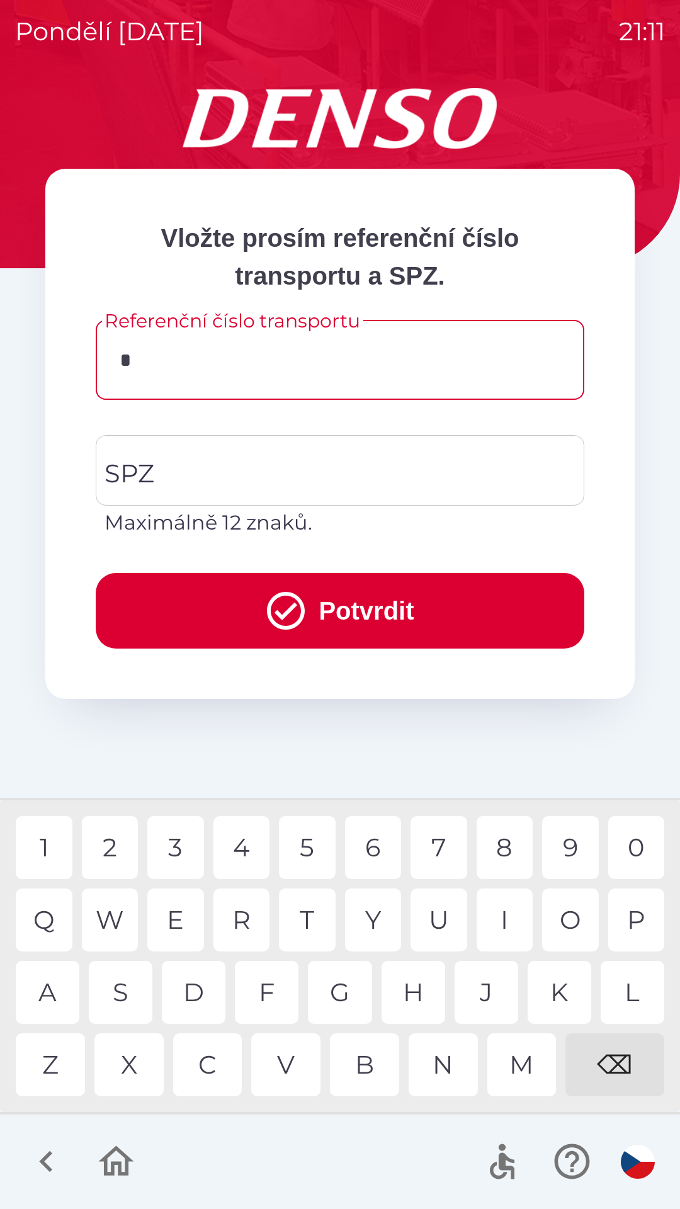
click at [203, 985] on div "D" at bounding box center [194, 992] width 64 height 63
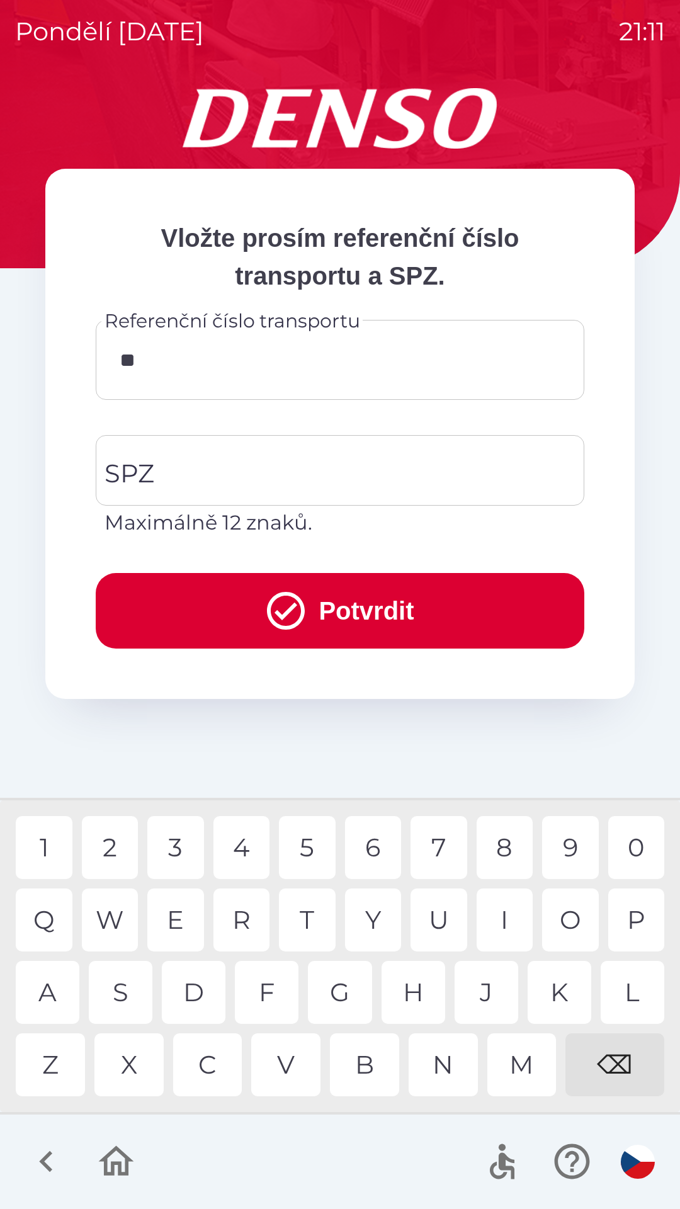
click at [553, 977] on div "K" at bounding box center [560, 992] width 64 height 63
click at [290, 1066] on div "V" at bounding box center [285, 1064] width 69 height 63
click at [634, 839] on div "0" at bounding box center [636, 847] width 57 height 63
click at [120, 845] on div "2" at bounding box center [110, 847] width 57 height 63
click at [178, 848] on div "3" at bounding box center [175, 847] width 57 height 63
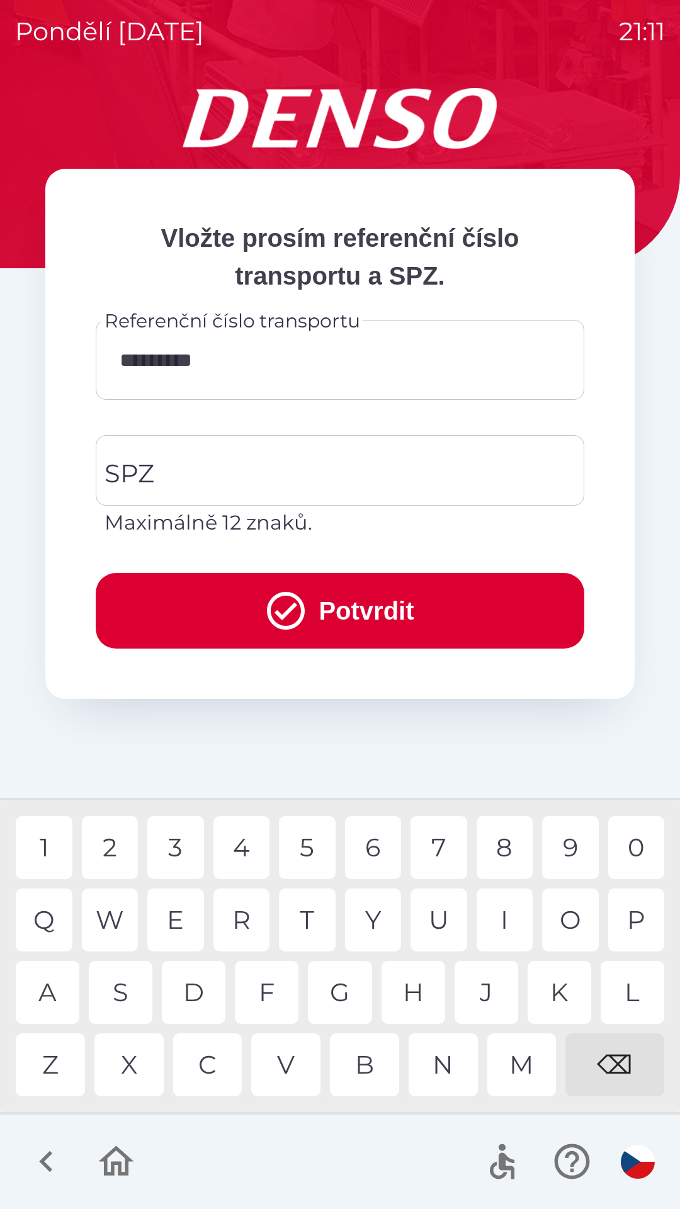
click at [443, 851] on div "7" at bounding box center [439, 847] width 57 height 63
type input "*********"
click at [500, 847] on div "8" at bounding box center [505, 847] width 57 height 63
click at [309, 465] on input "SPZ" at bounding box center [330, 470] width 458 height 59
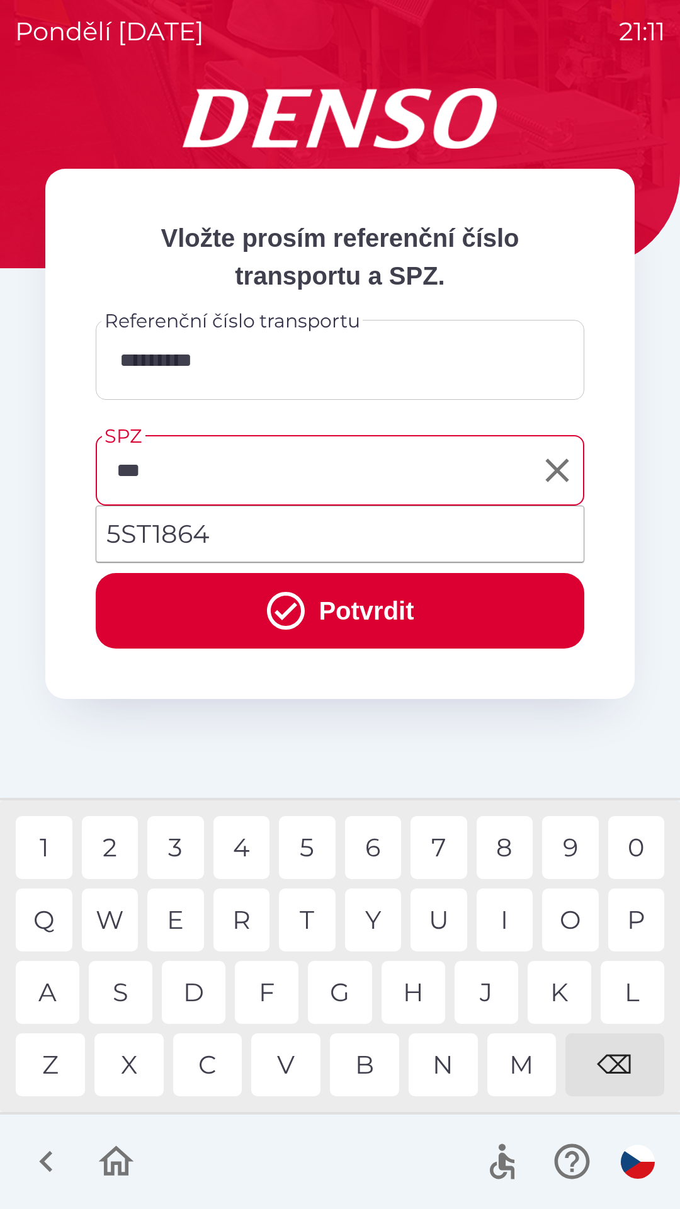
click at [259, 538] on li "5ST1864" at bounding box center [339, 533] width 487 height 45
type input "*******"
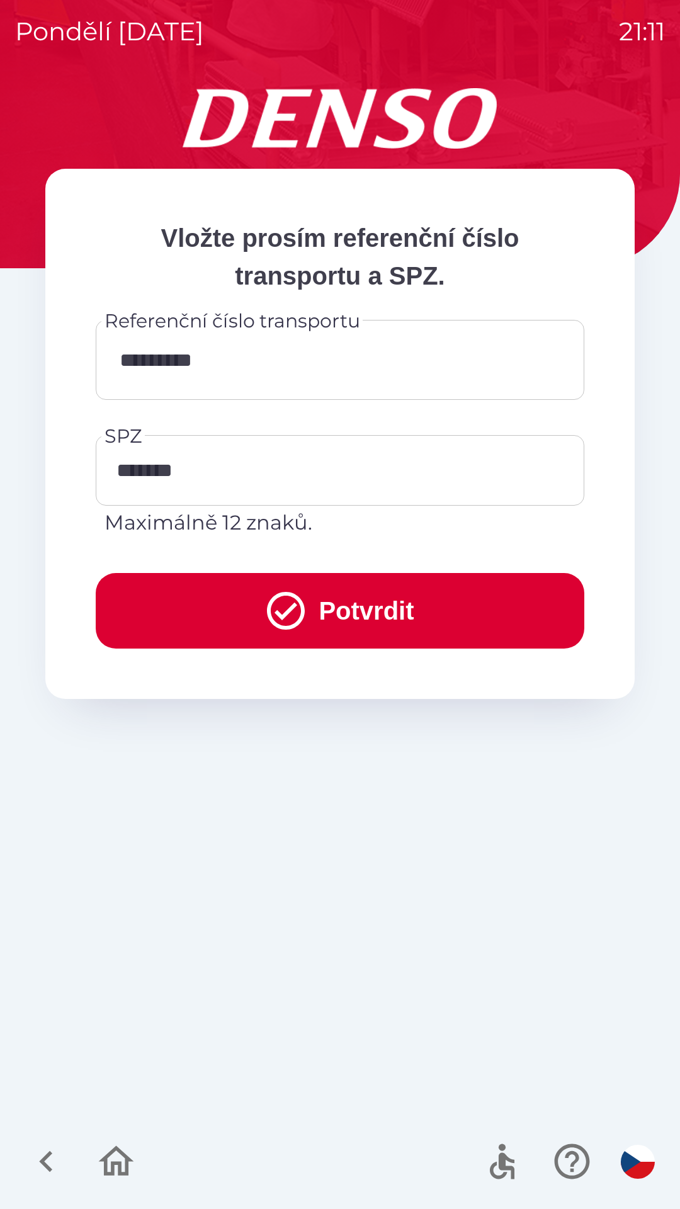
click at [355, 601] on button "Potvrdit" at bounding box center [340, 611] width 489 height 76
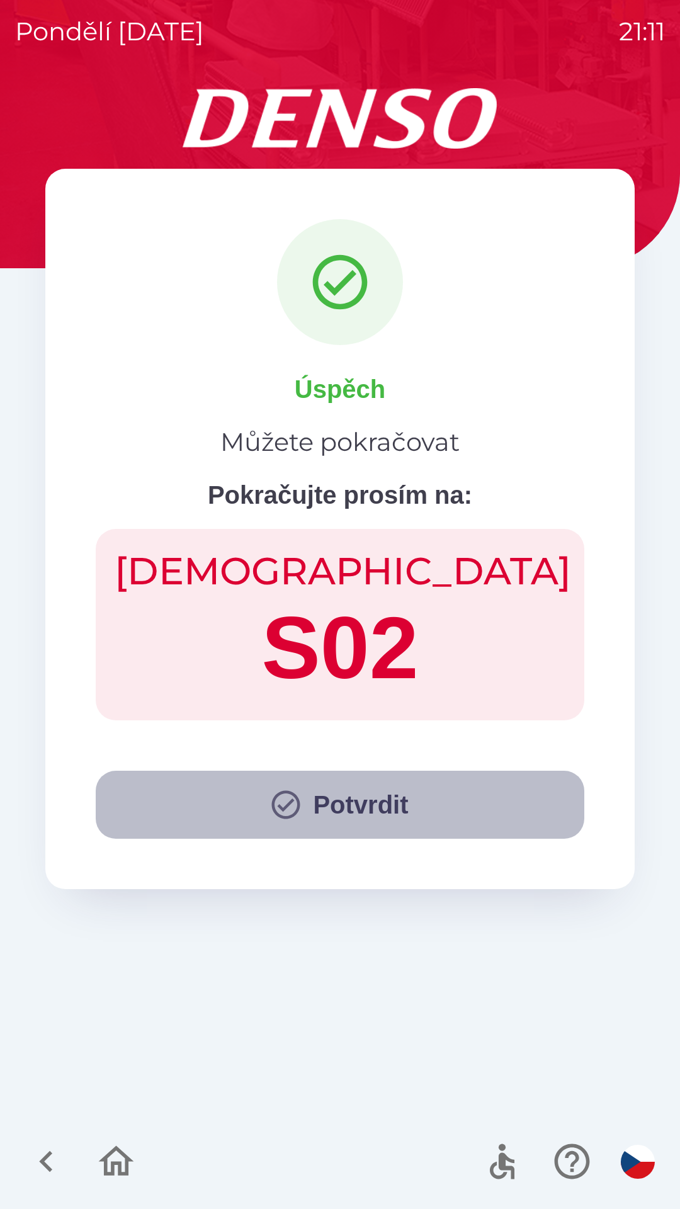
click at [357, 790] on button "Potvrdit" at bounding box center [340, 805] width 489 height 68
